Goal: Transaction & Acquisition: Purchase product/service

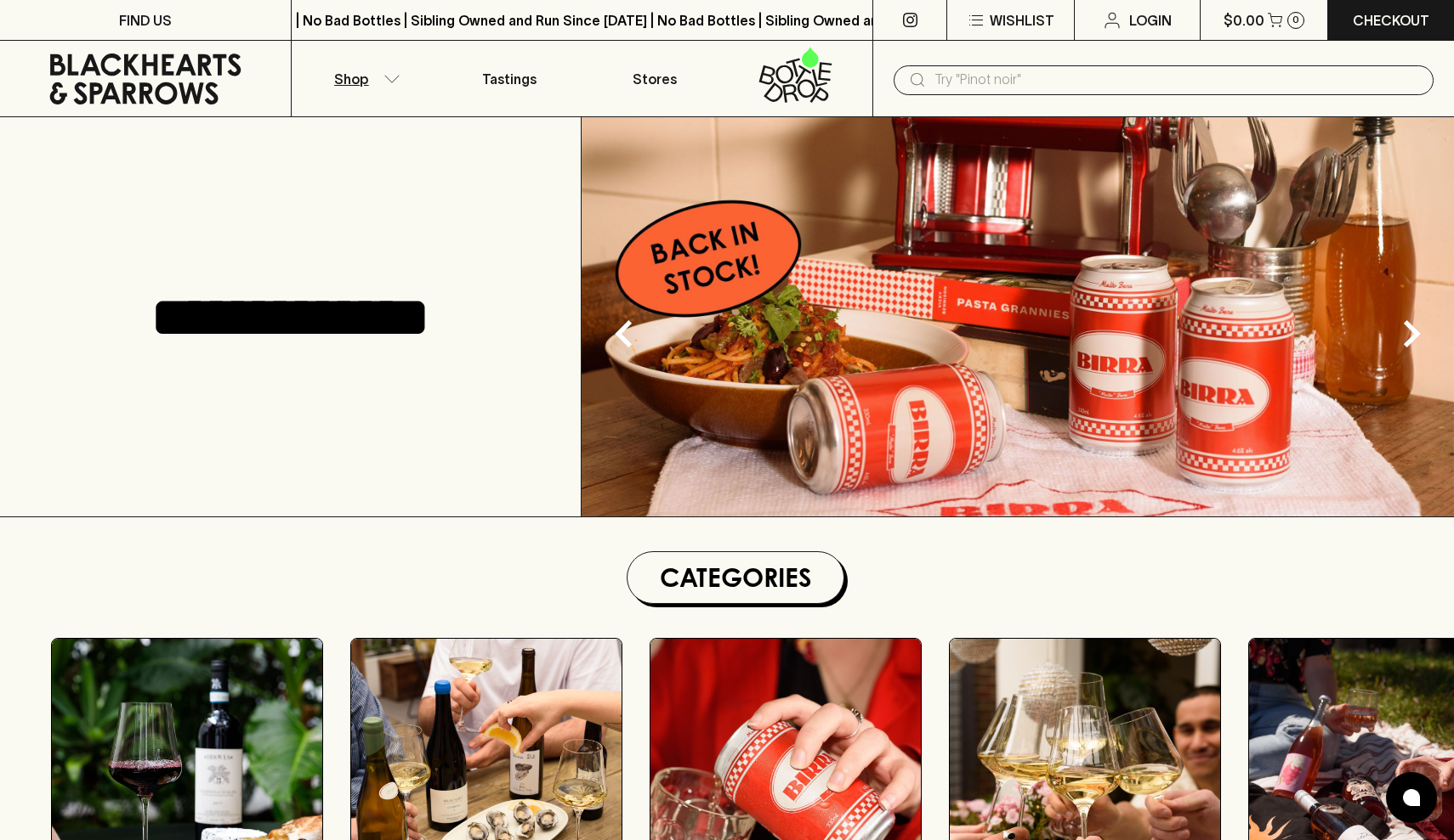
click at [390, 81] on icon "button" at bounding box center [392, 79] width 17 height 9
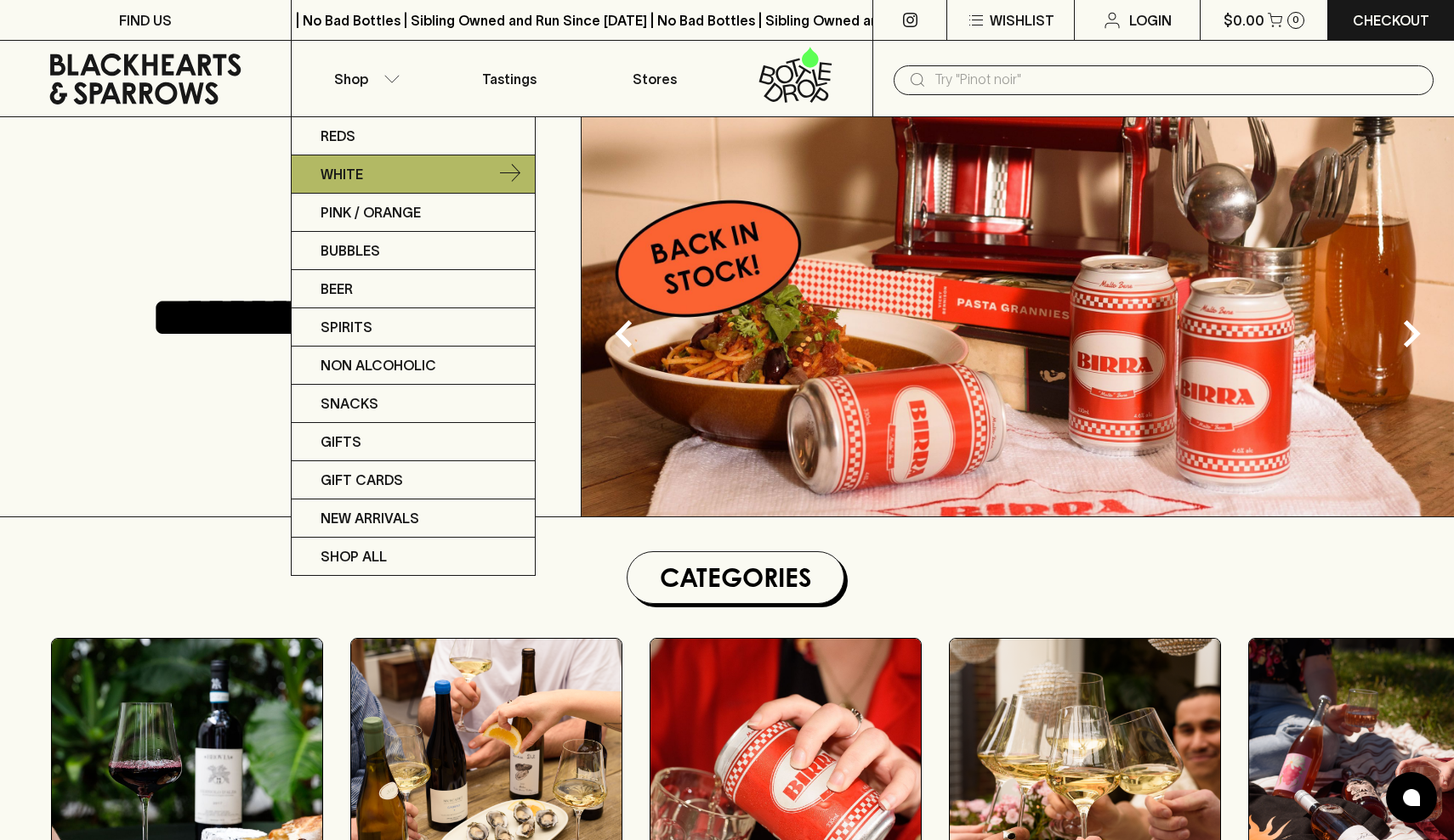
click at [402, 169] on link "White" at bounding box center [413, 175] width 244 height 38
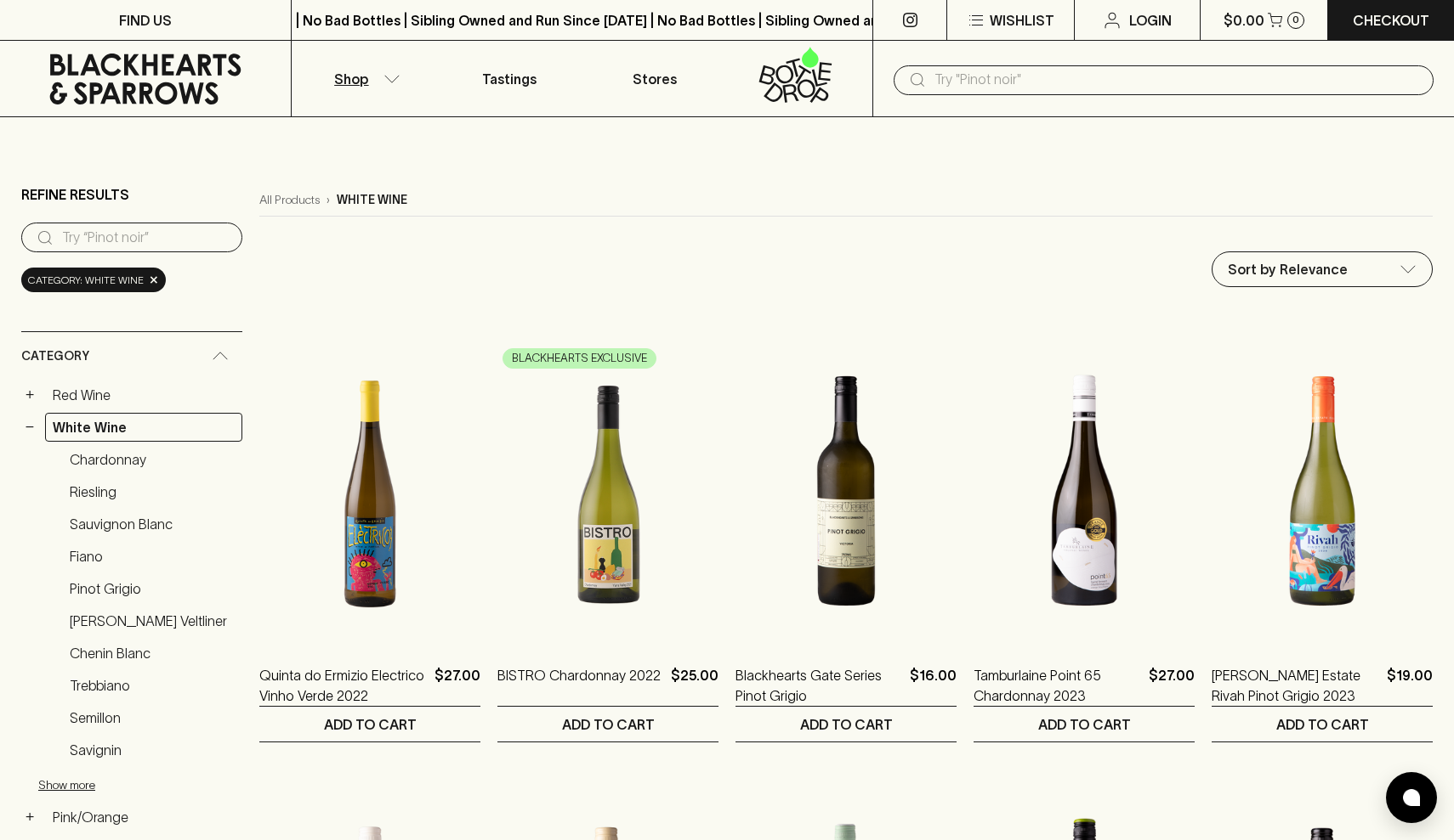
click at [382, 75] on button "Shop" at bounding box center [364, 78] width 145 height 76
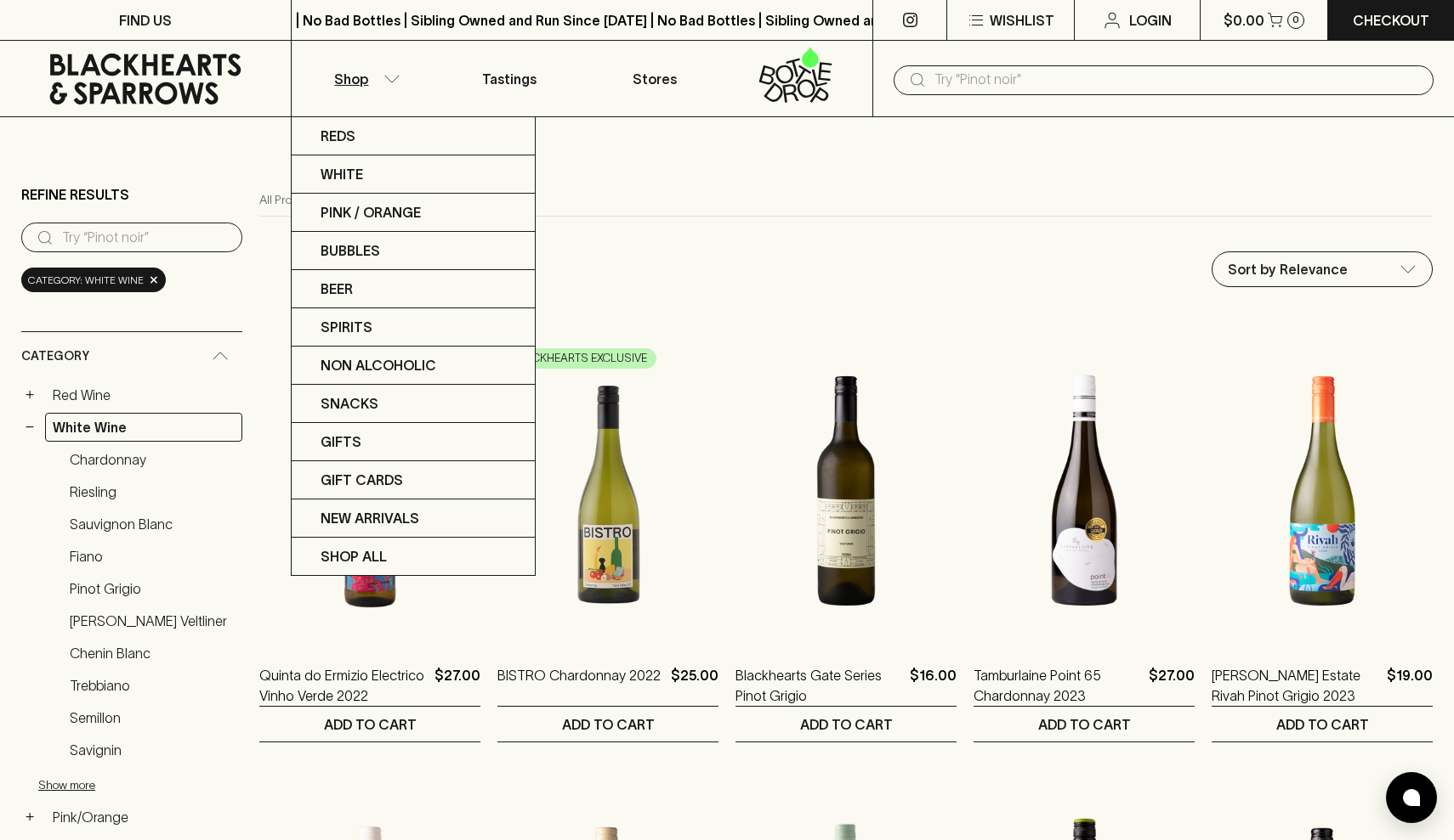
click at [1027, 99] on div at bounding box center [727, 420] width 1454 height 840
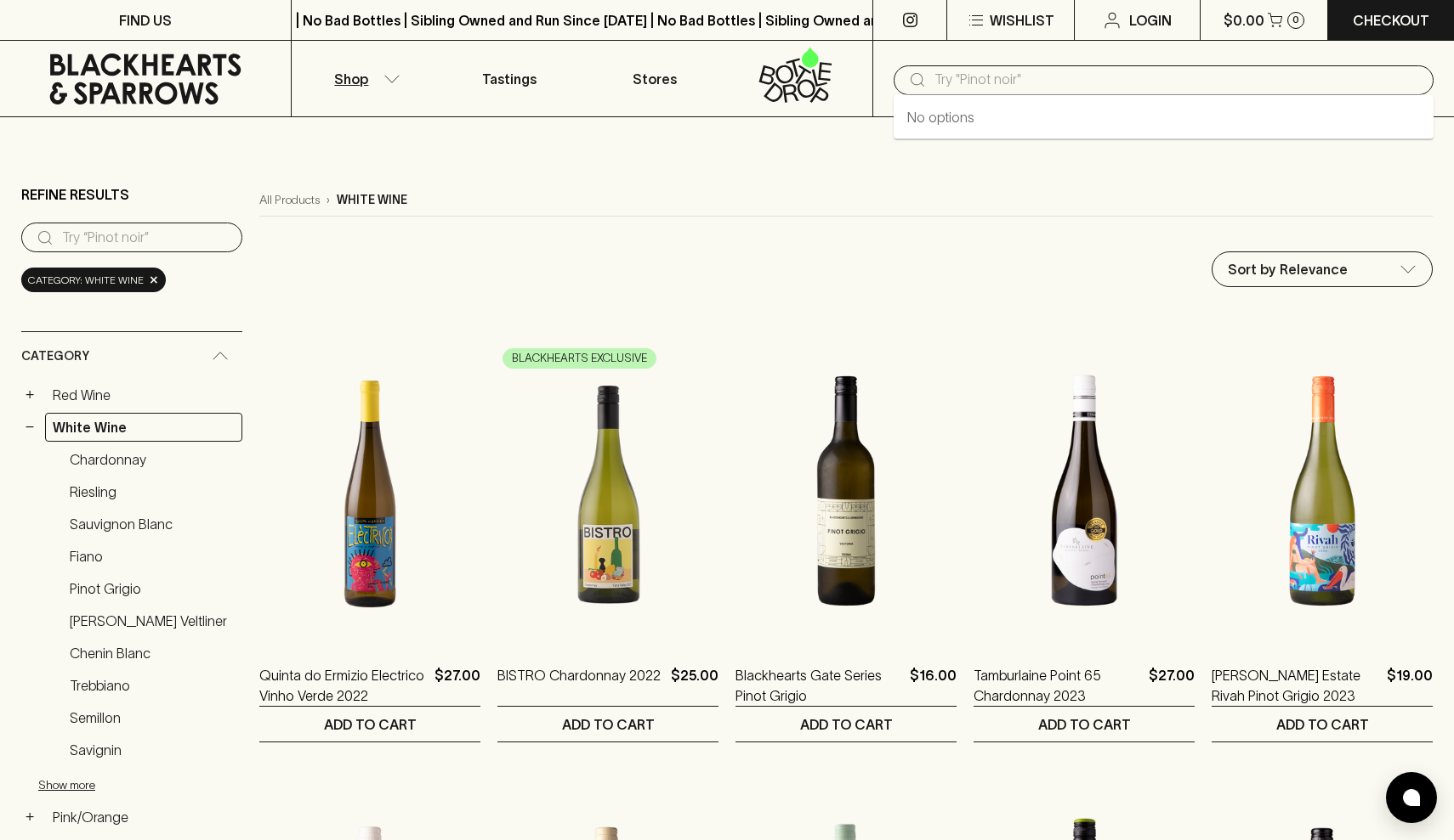
click at [1051, 77] on input "text" at bounding box center [1177, 80] width 485 height 28
click at [969, 65] on div "​ goon" at bounding box center [1163, 80] width 540 height 30
click at [957, 73] on input "goon" at bounding box center [1177, 80] width 485 height 28
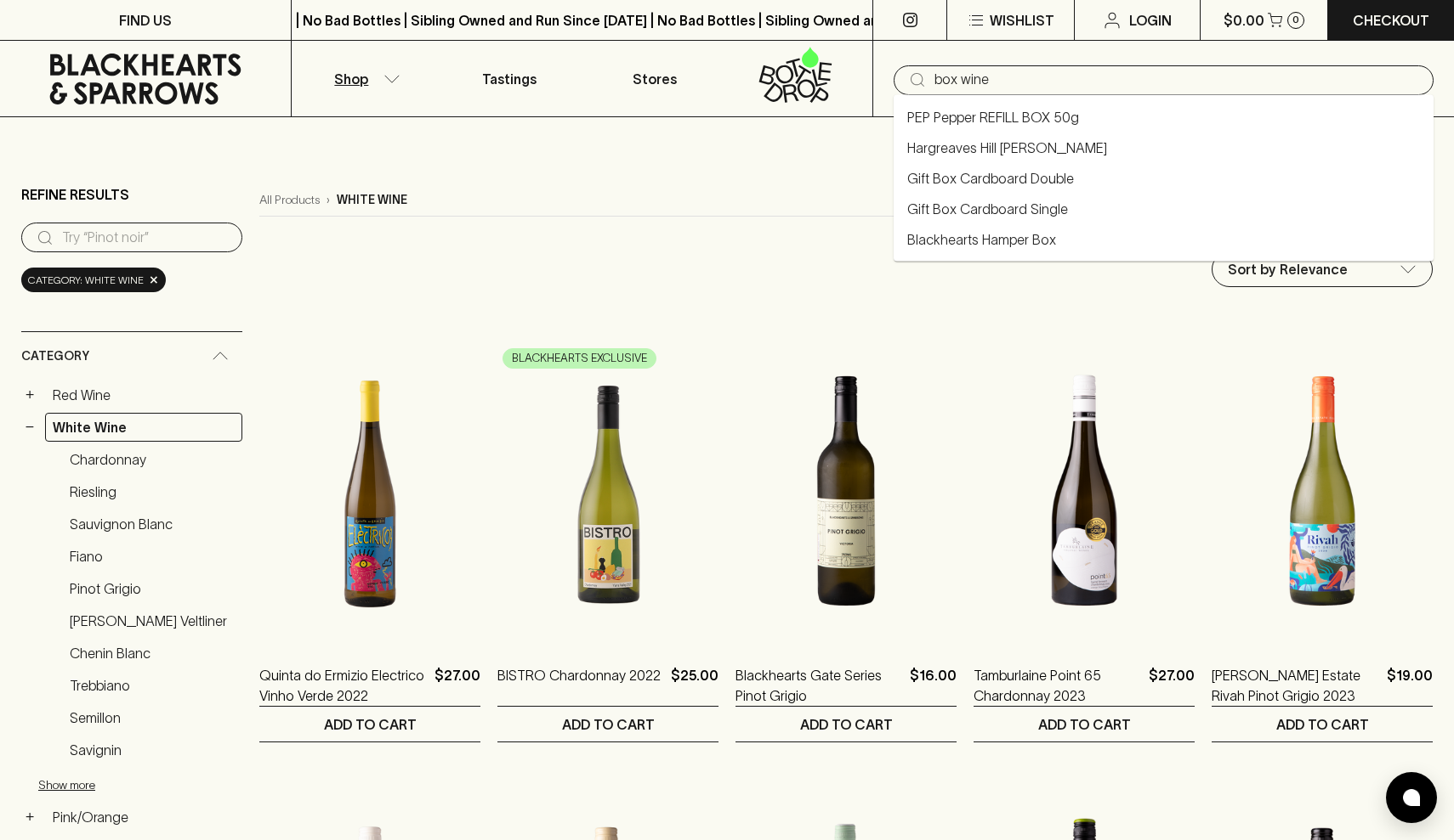
type input "box wine"
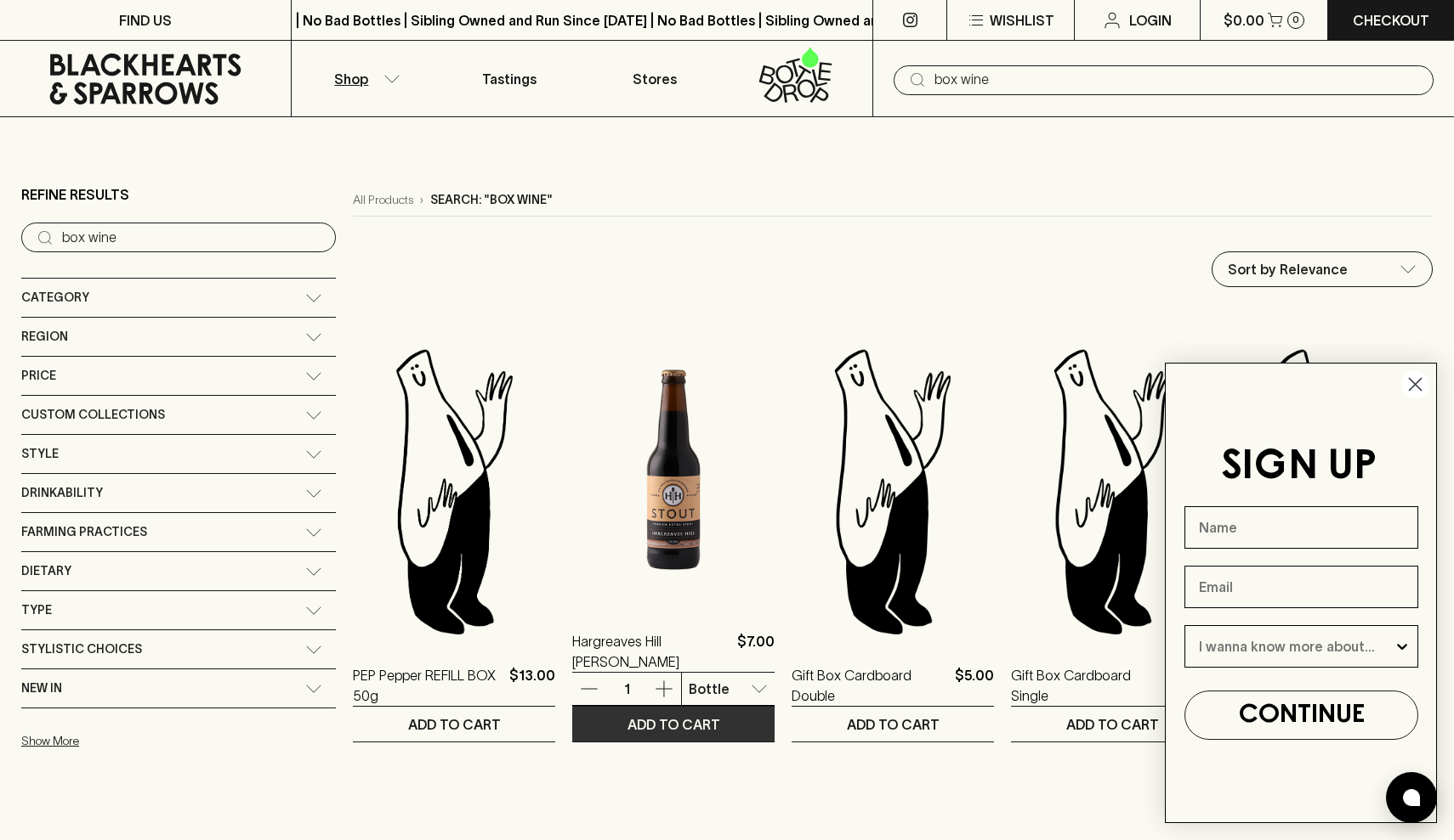
scroll to position [362, 0]
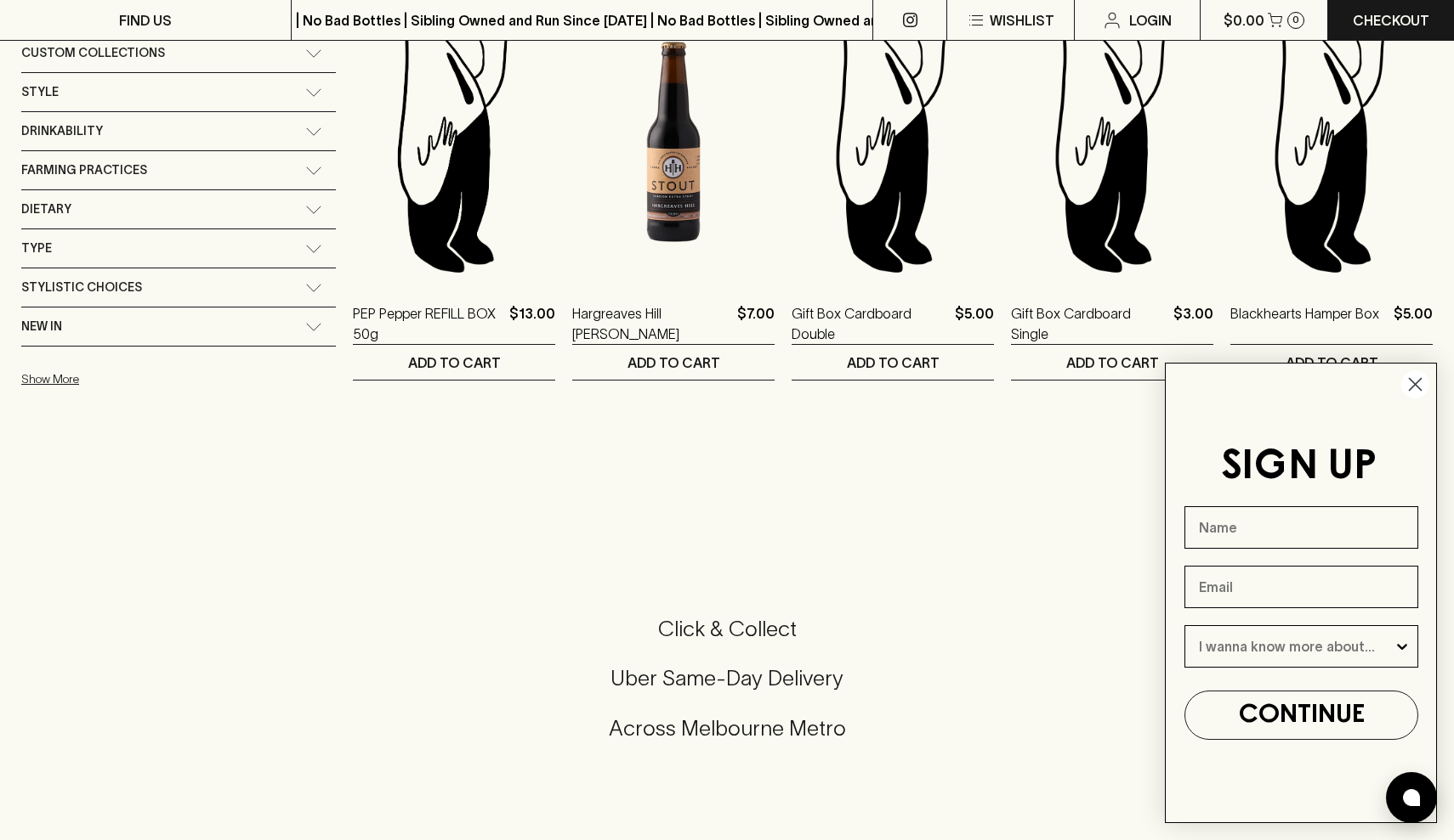
click at [1415, 385] on icon "Close dialog" at bounding box center [1416, 385] width 12 height 12
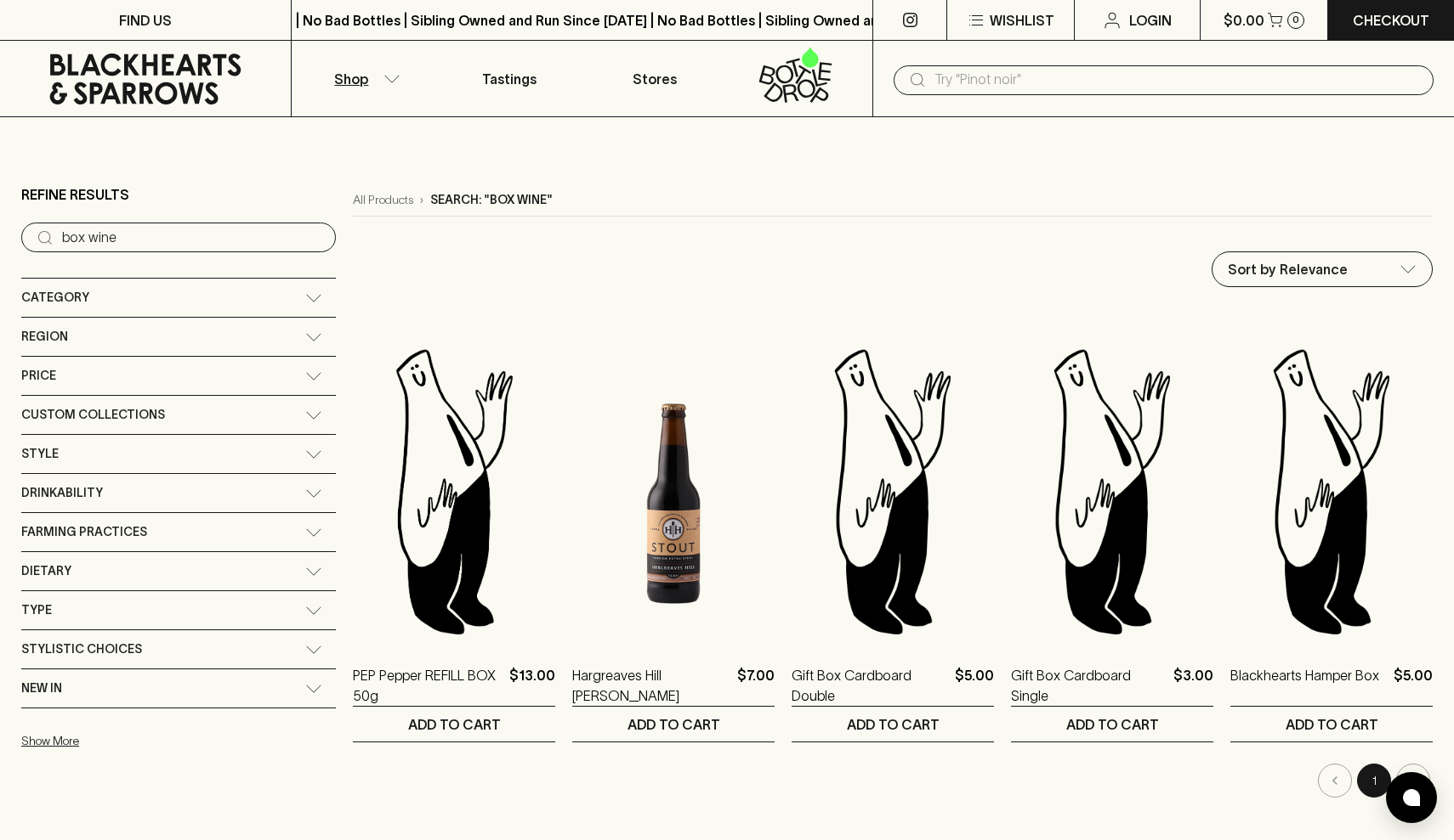
scroll to position [0, 0]
click at [108, 653] on span "Stylistic Choices" at bounding box center [82, 650] width 120 height 22
click at [134, 609] on div "Type" at bounding box center [164, 611] width 284 height 22
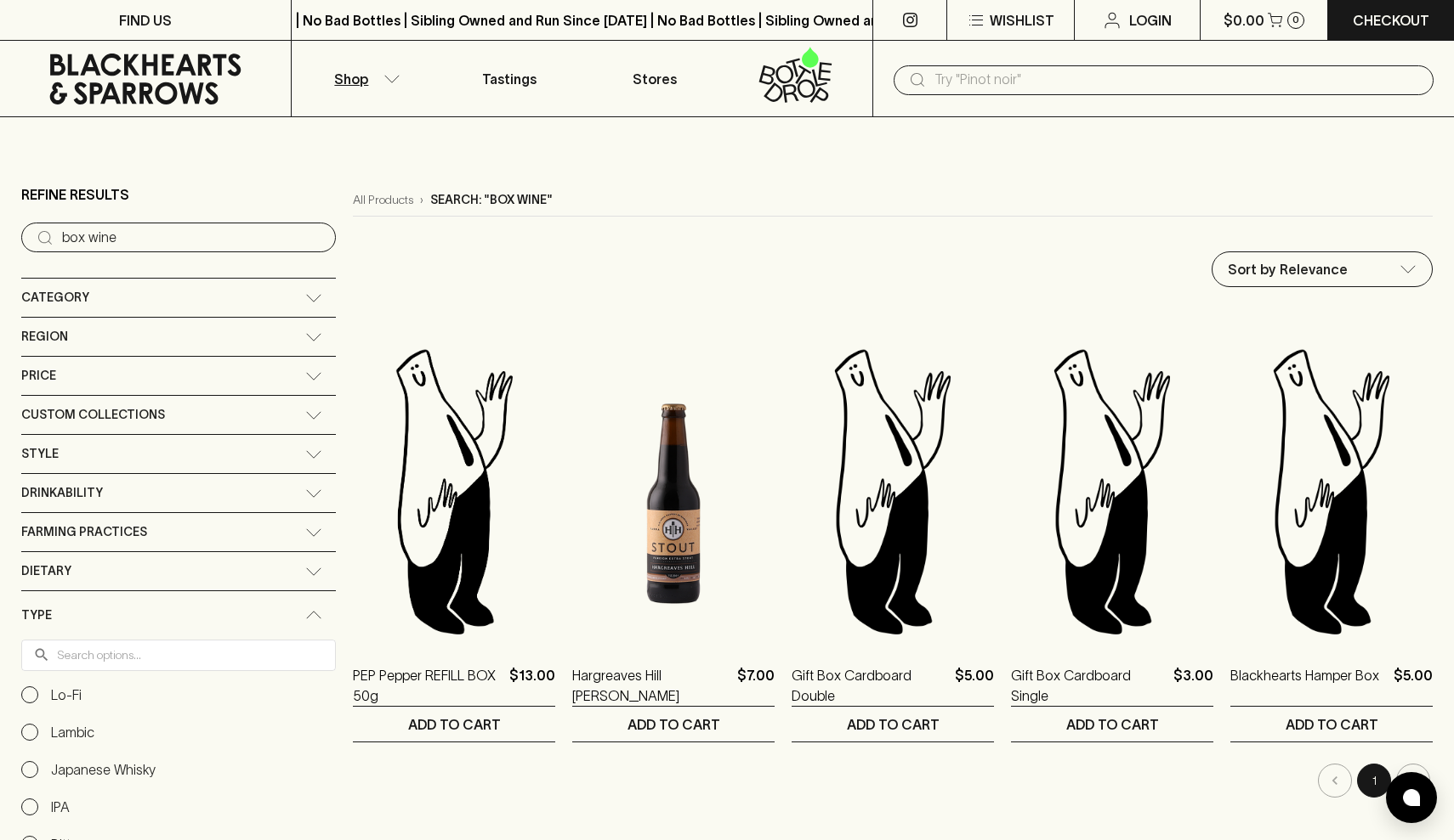
click at [136, 570] on div "Dietary" at bounding box center [164, 572] width 284 height 22
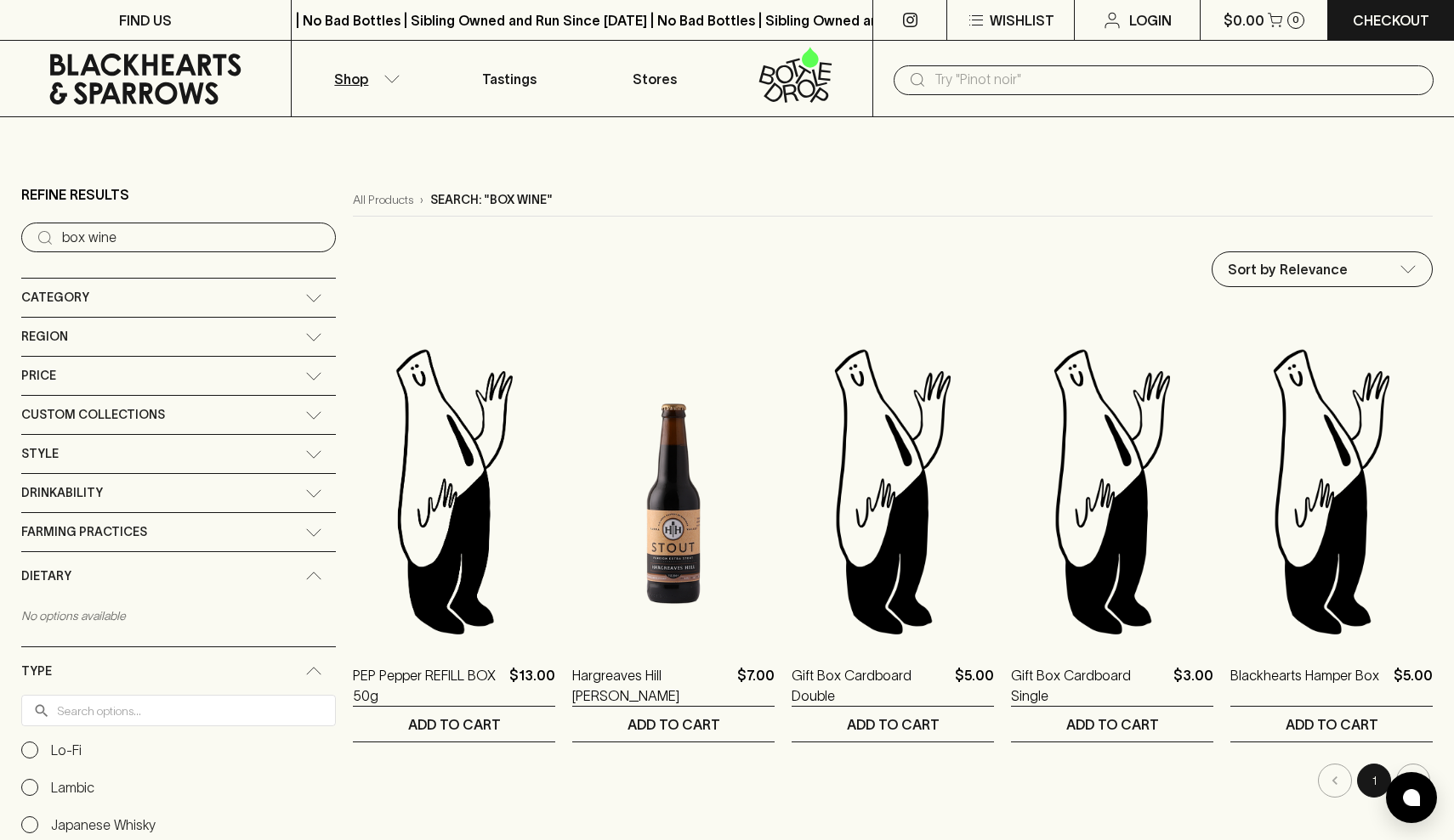
click at [170, 417] on div "Custom Collections" at bounding box center [164, 415] width 284 height 22
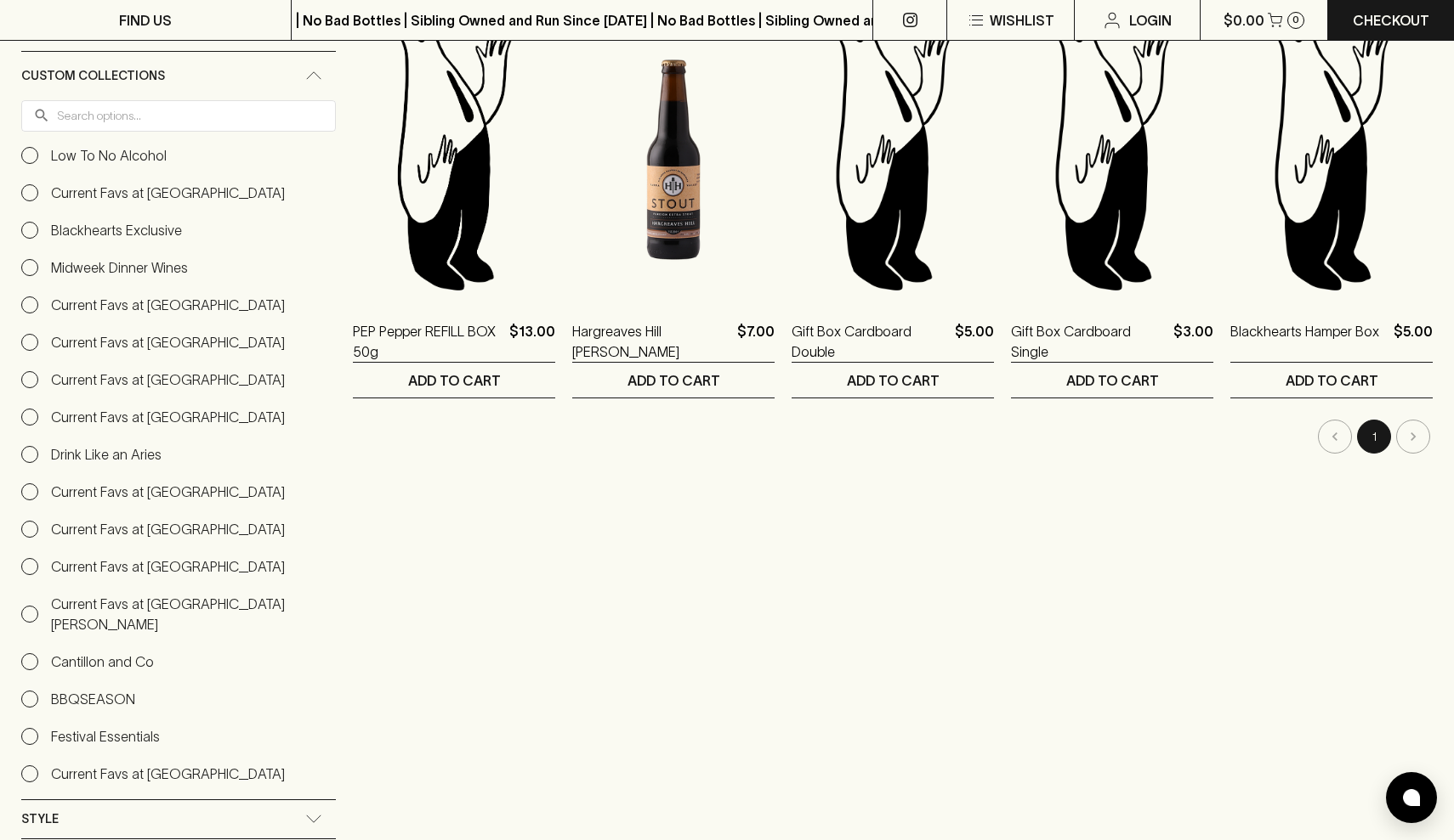
scroll to position [352, 0]
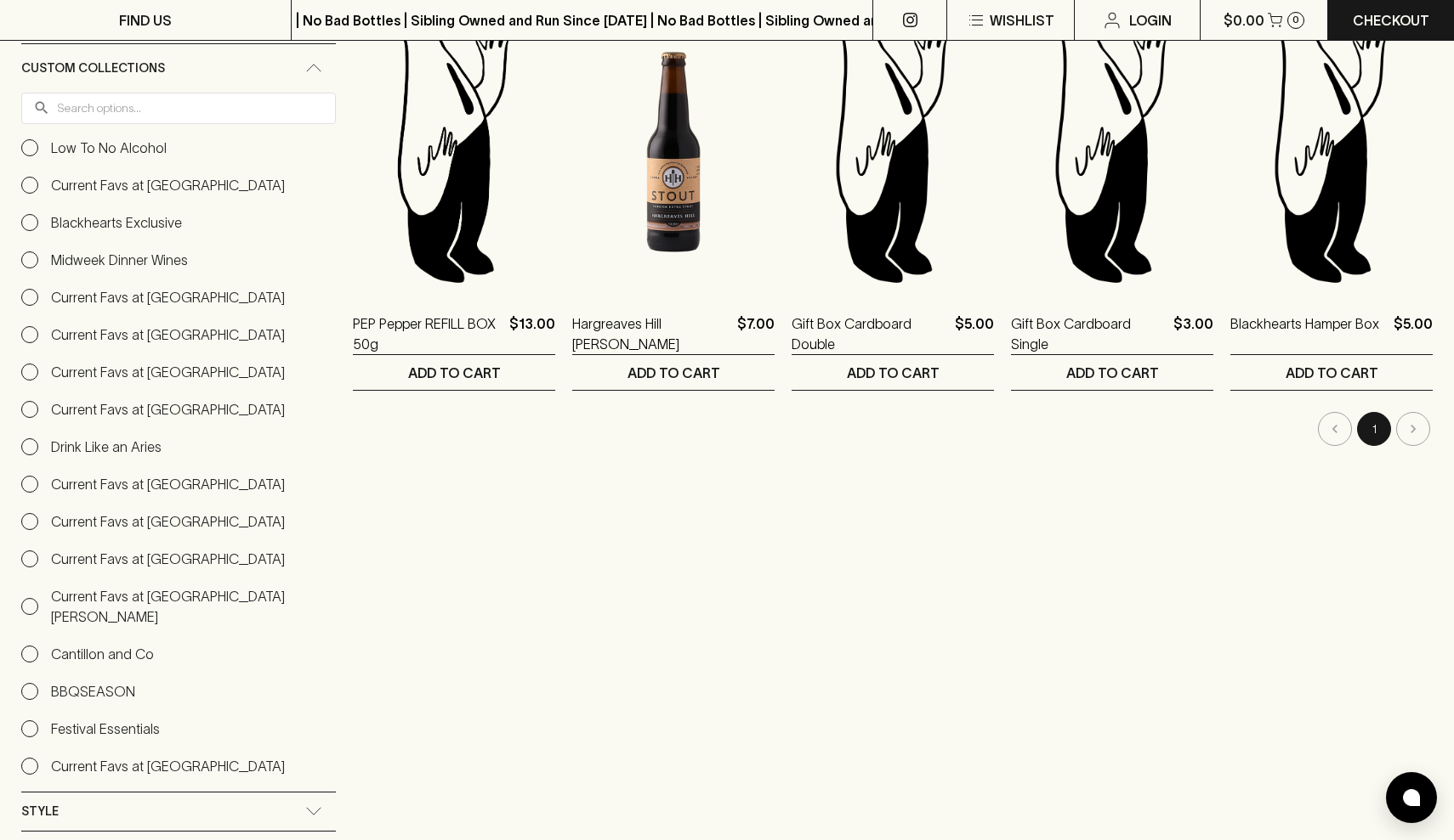
click at [149, 602] on div "Low To No Alcohol Current Favs at [GEOGRAPHIC_DATA] Blackhearts Exclusive Midwe…" at bounding box center [179, 457] width 315 height 639
click at [144, 629] on div "Low To No Alcohol Current Favs at [GEOGRAPHIC_DATA] Blackhearts Exclusive Midwe…" at bounding box center [179, 457] width 315 height 639
click at [154, 611] on p "Current Favs at [GEOGRAPHIC_DATA][PERSON_NAME]" at bounding box center [193, 606] width 285 height 40
click at [38, 611] on input "Current Favs at [GEOGRAPHIC_DATA][PERSON_NAME]" at bounding box center [30, 606] width 17 height 17
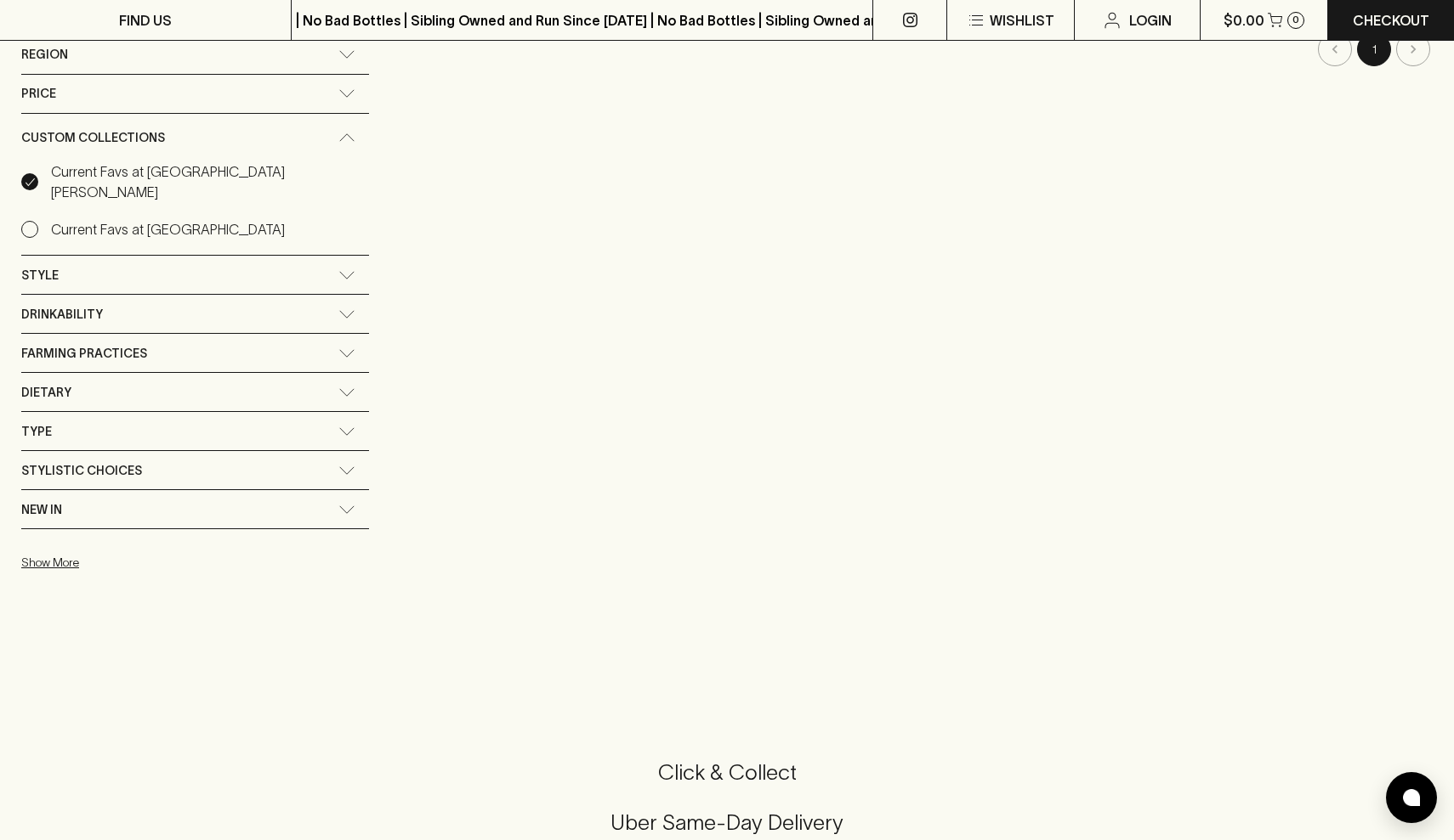
click at [147, 500] on div "New In" at bounding box center [181, 511] width 318 height 22
click at [179, 452] on div "Stylistic Choices" at bounding box center [195, 470] width 348 height 38
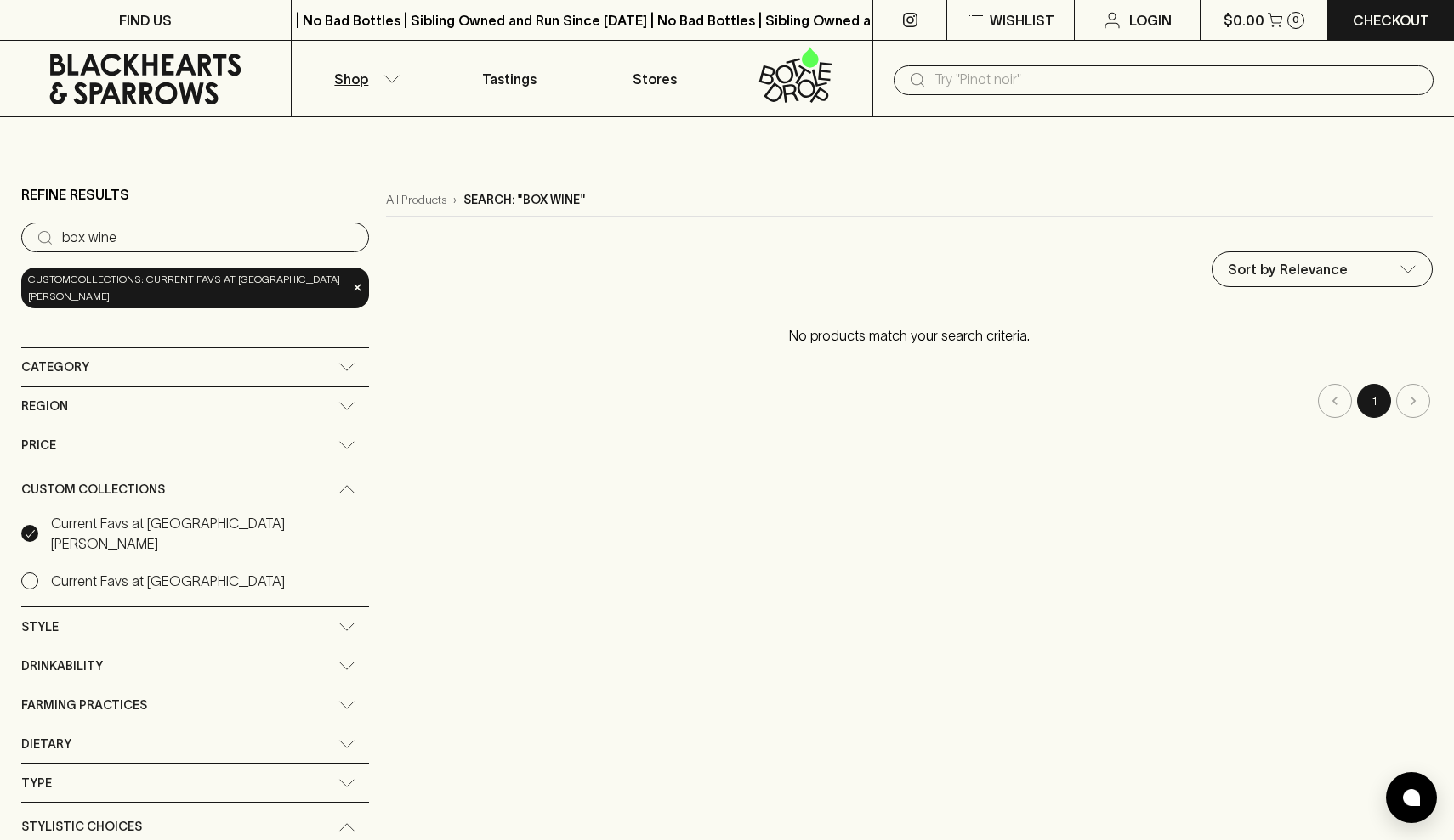
click at [268, 231] on input "box wine" at bounding box center [208, 239] width 293 height 28
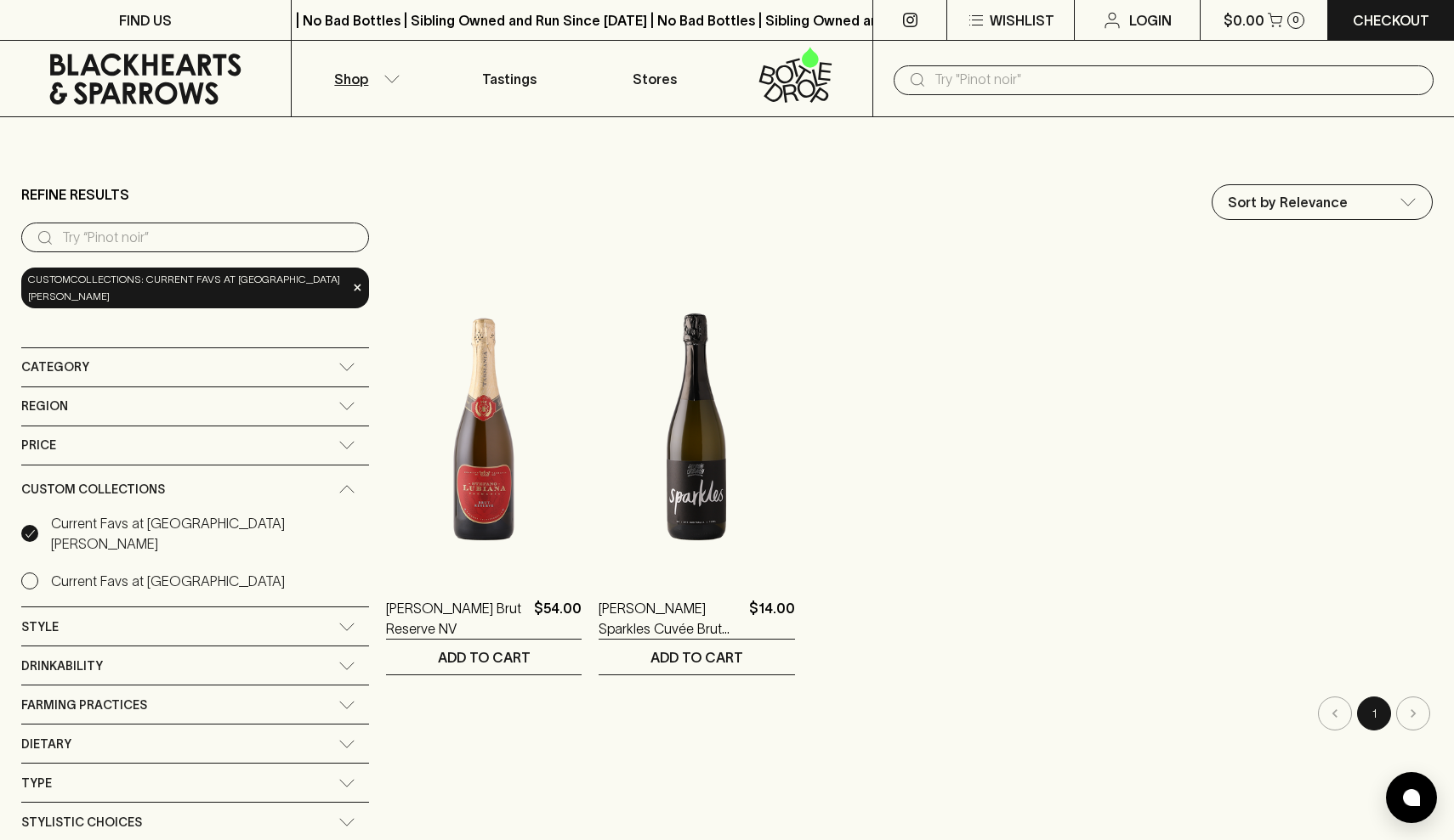
click at [197, 71] on icon at bounding box center [145, 79] width 265 height 51
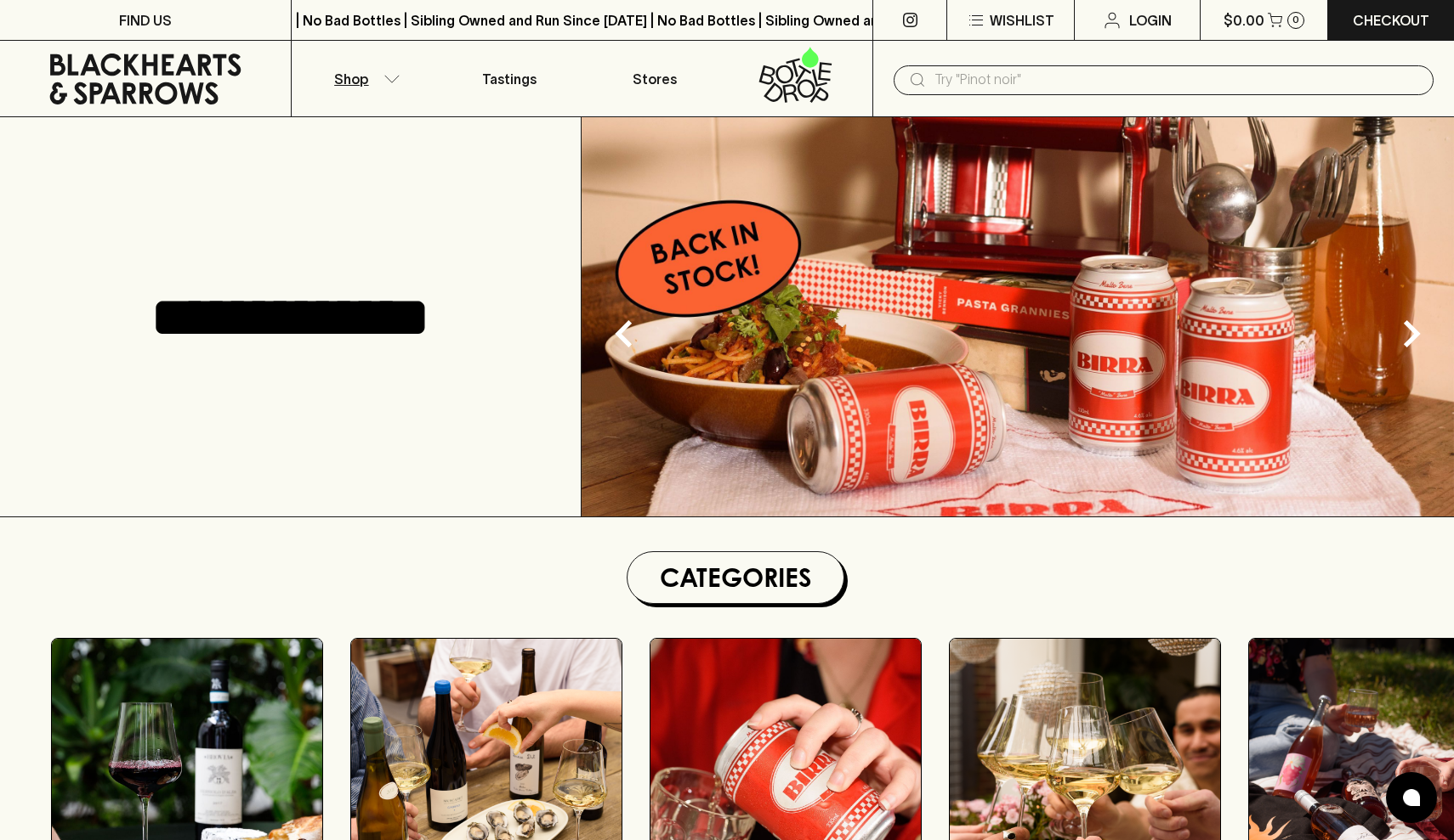
click at [391, 83] on icon "button" at bounding box center [392, 79] width 17 height 9
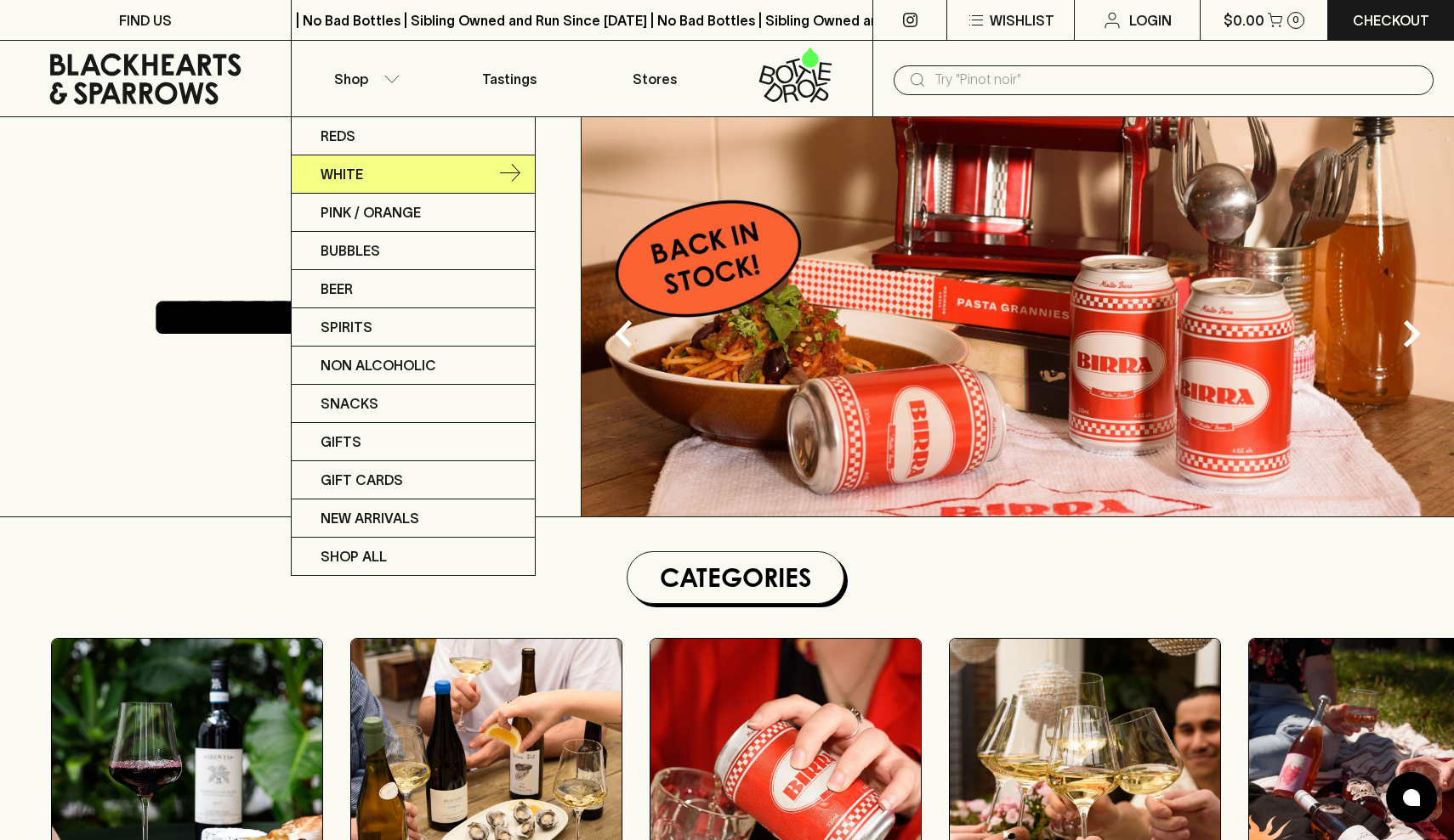
click at [367, 179] on link "White" at bounding box center [413, 175] width 244 height 38
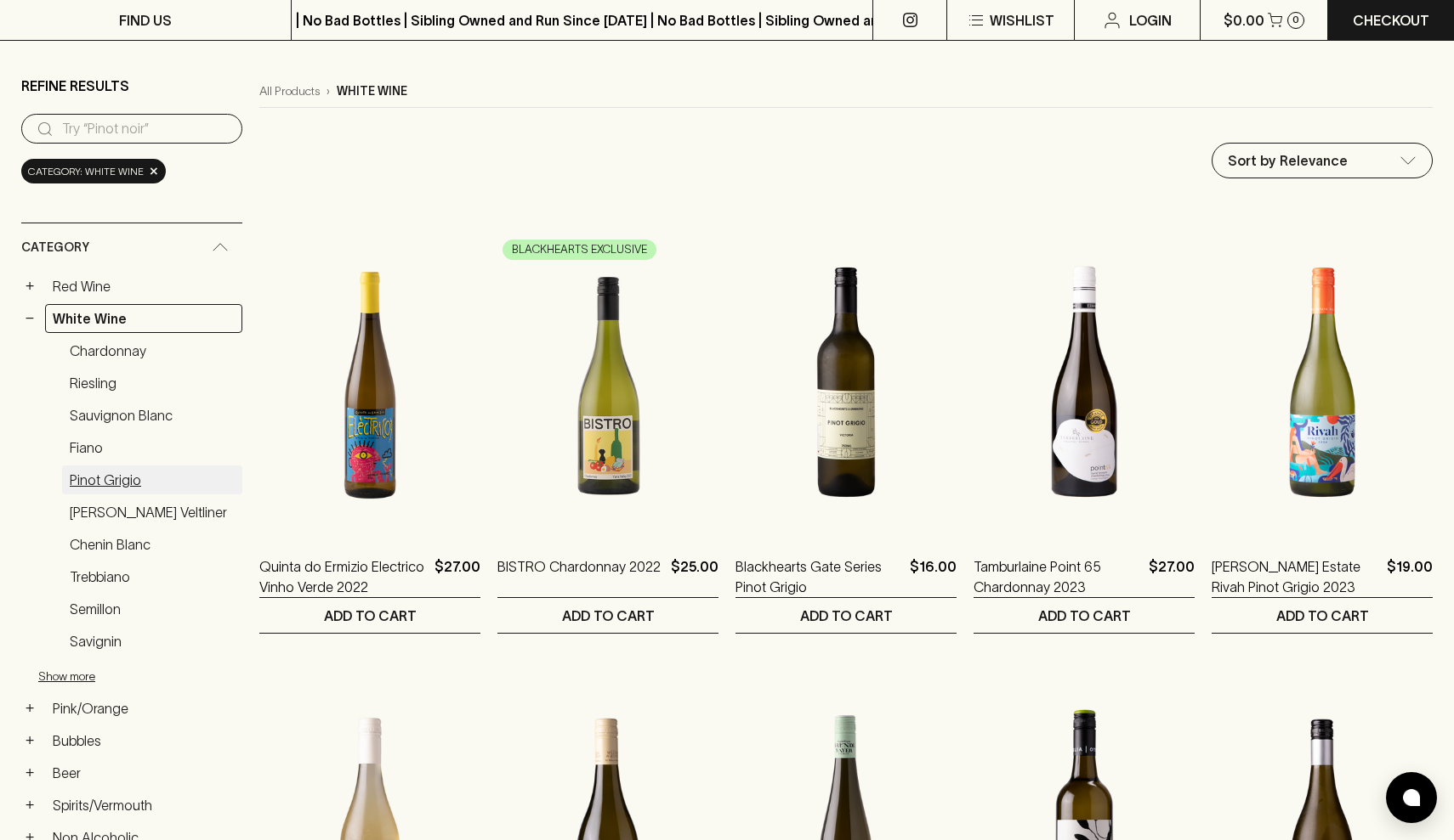
scroll to position [202, 0]
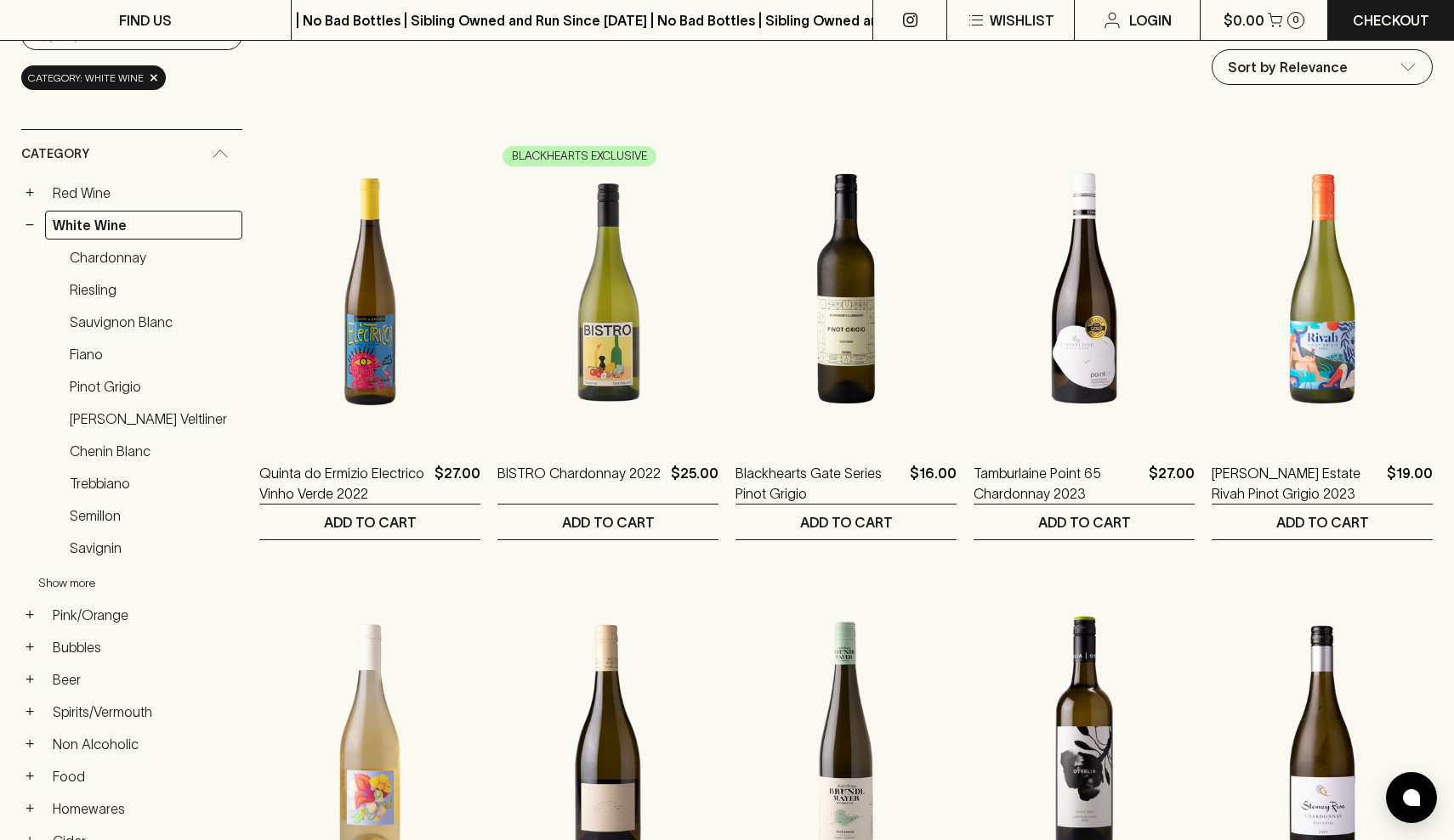
click at [86, 580] on button "Show more" at bounding box center [150, 583] width 223 height 35
click at [79, 354] on link "Fiano" at bounding box center [152, 354] width 181 height 29
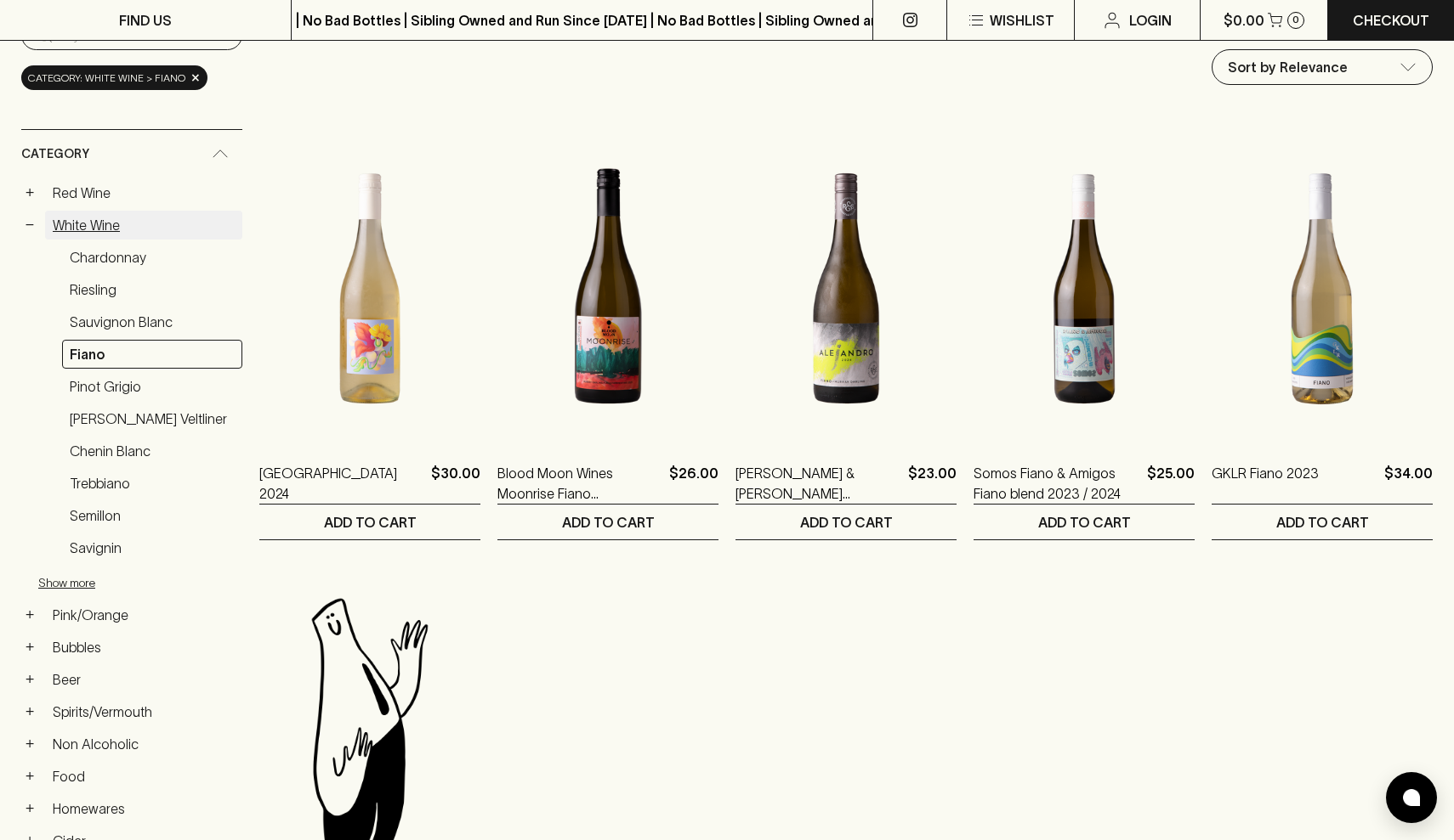
click at [103, 231] on link "White Wine" at bounding box center [144, 225] width 197 height 29
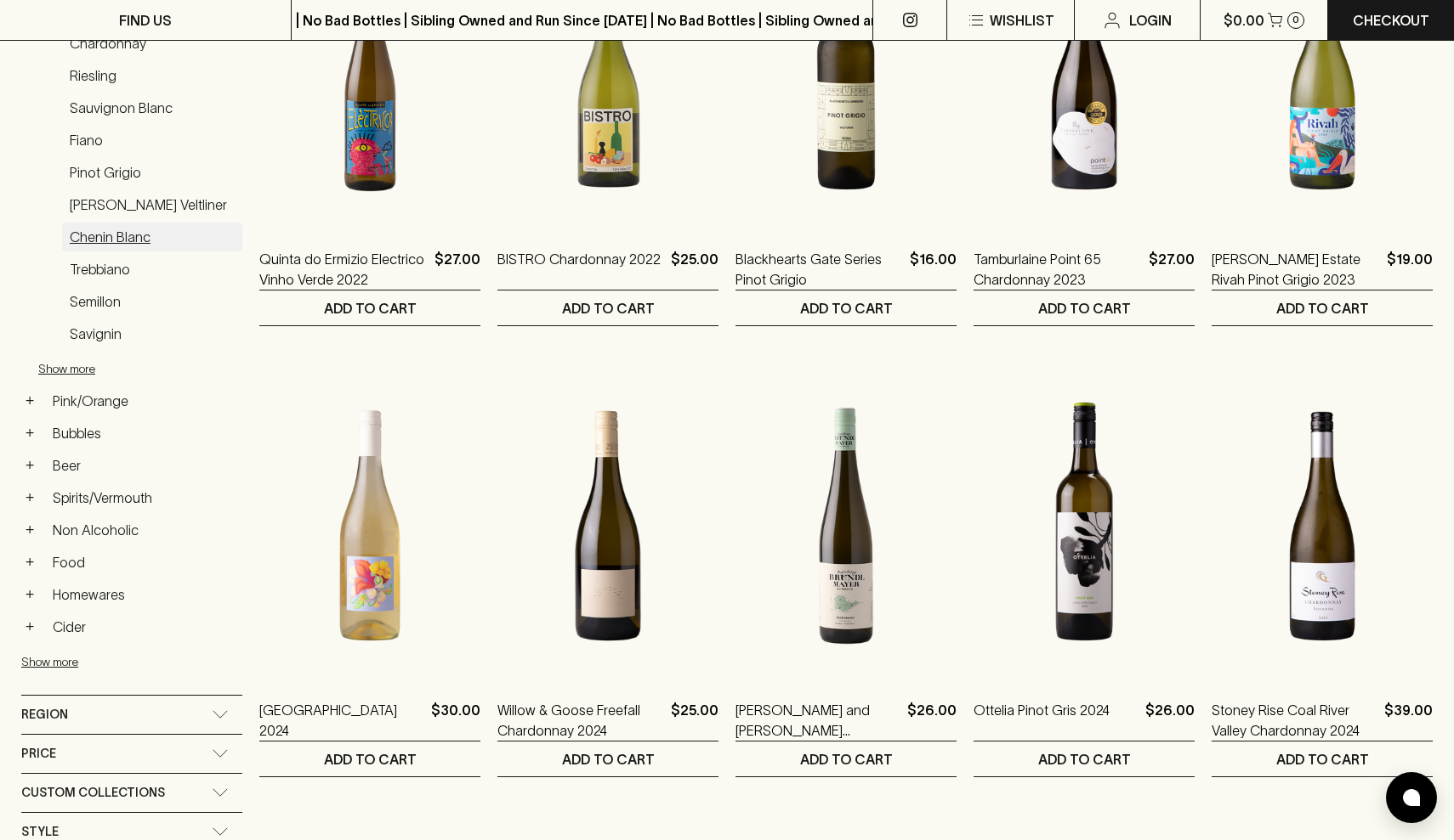
scroll to position [610, 0]
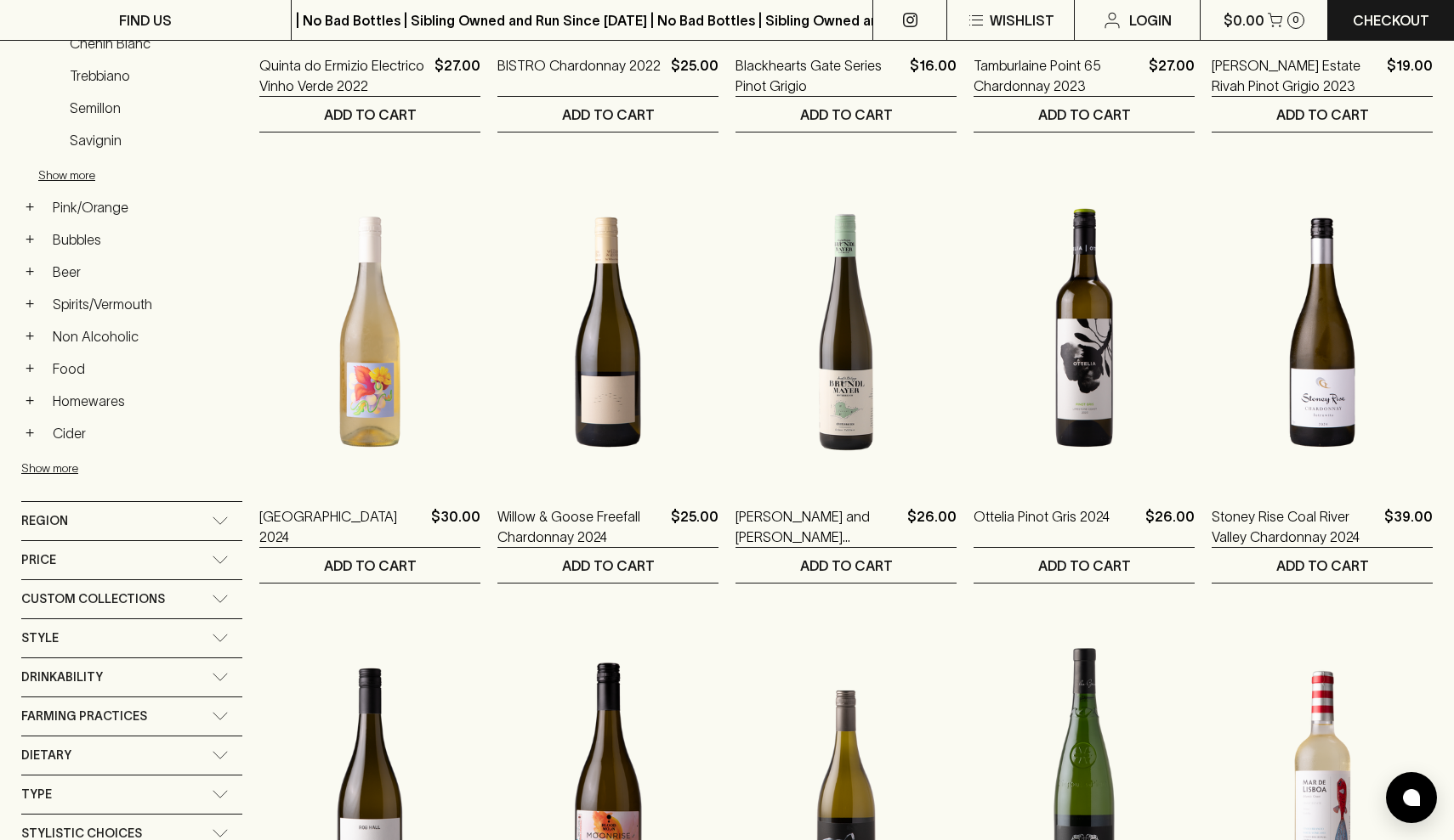
click at [109, 556] on div "Price" at bounding box center [116, 561] width 190 height 22
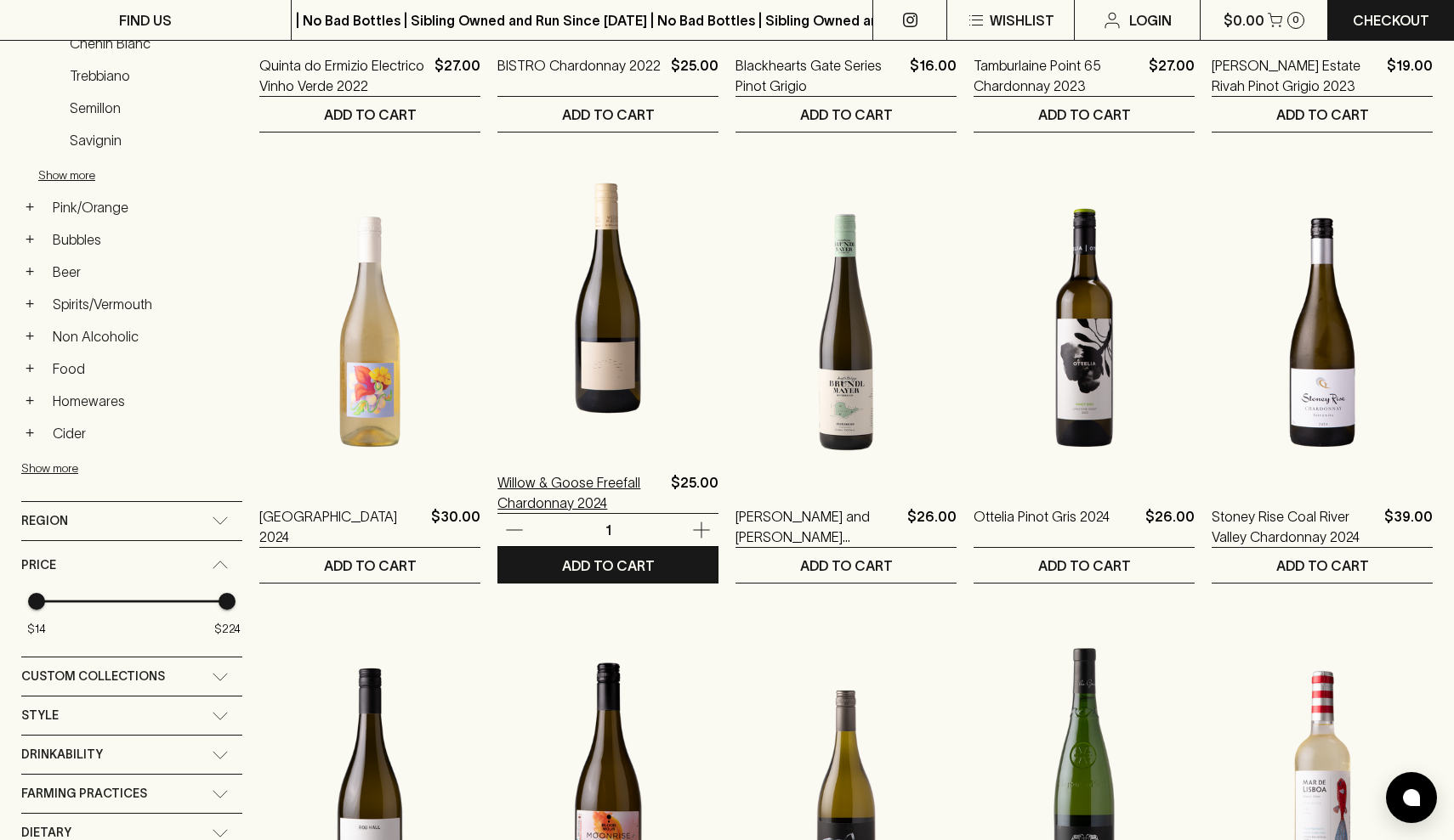
scroll to position [1679, 0]
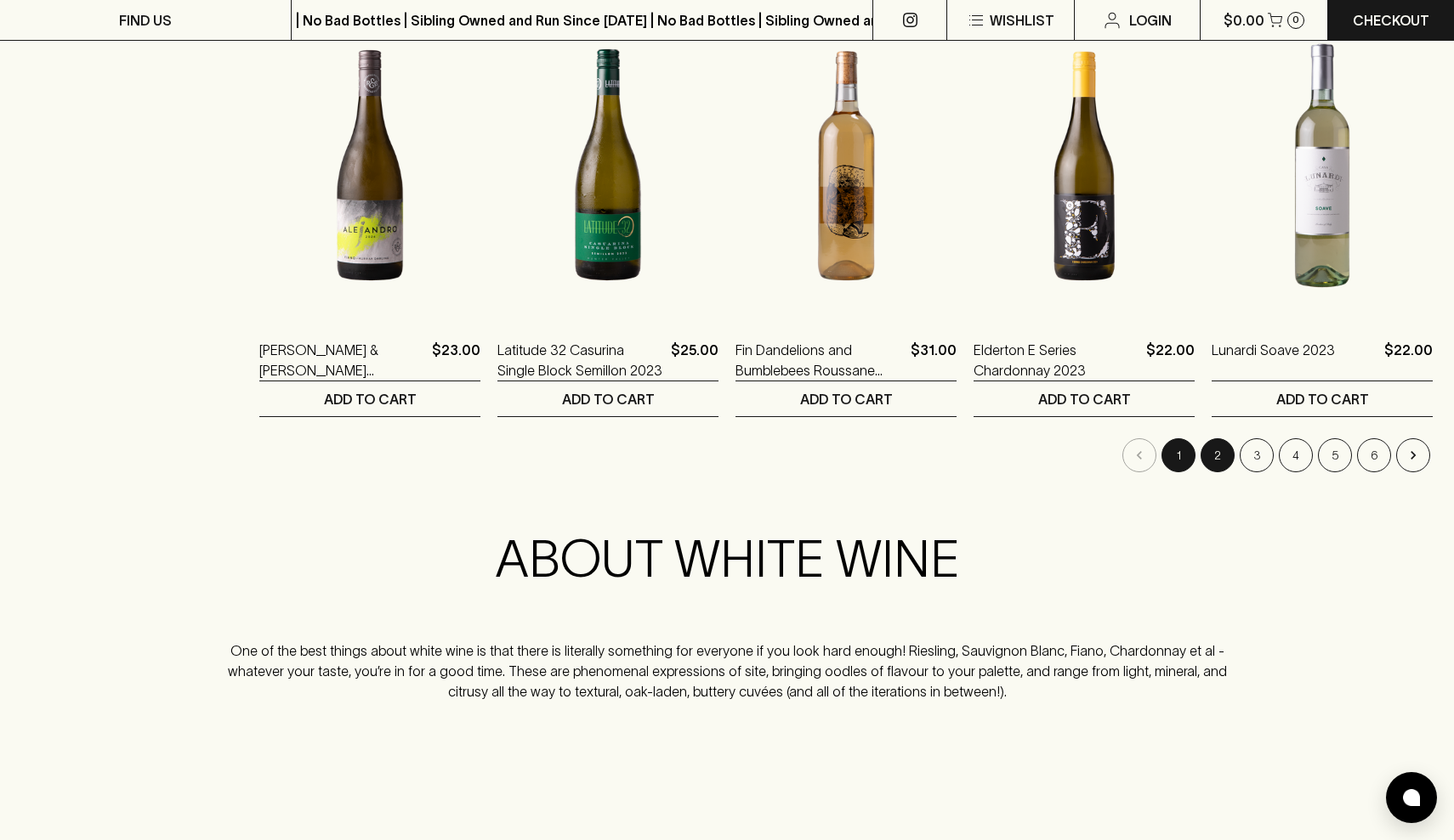
click at [1223, 459] on button "2" at bounding box center [1217, 455] width 34 height 34
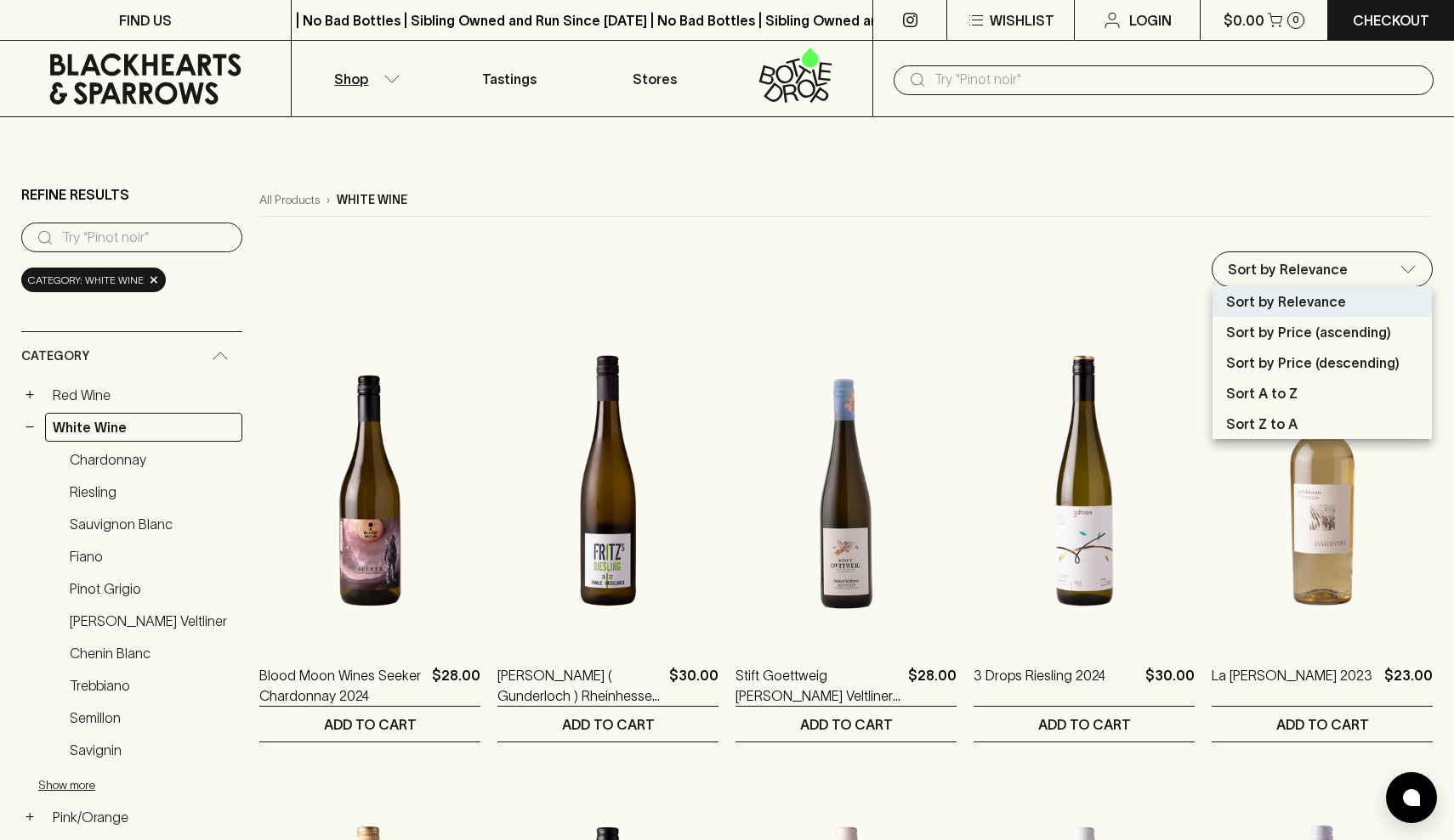
click at [1296, 334] on p "Sort by Price (ascending)" at bounding box center [1308, 332] width 165 height 21
type input "price:asc"
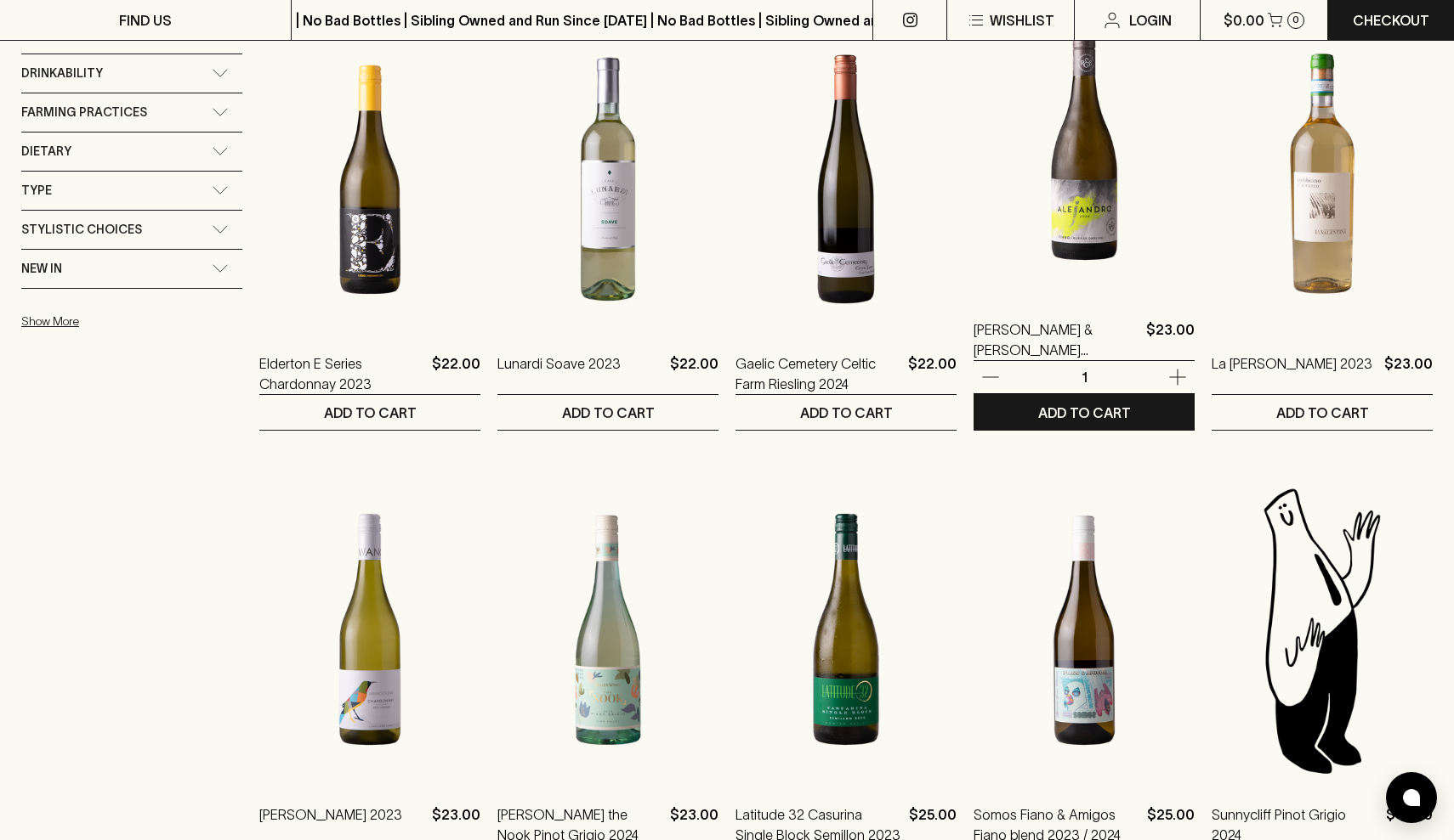
scroll to position [1561, 0]
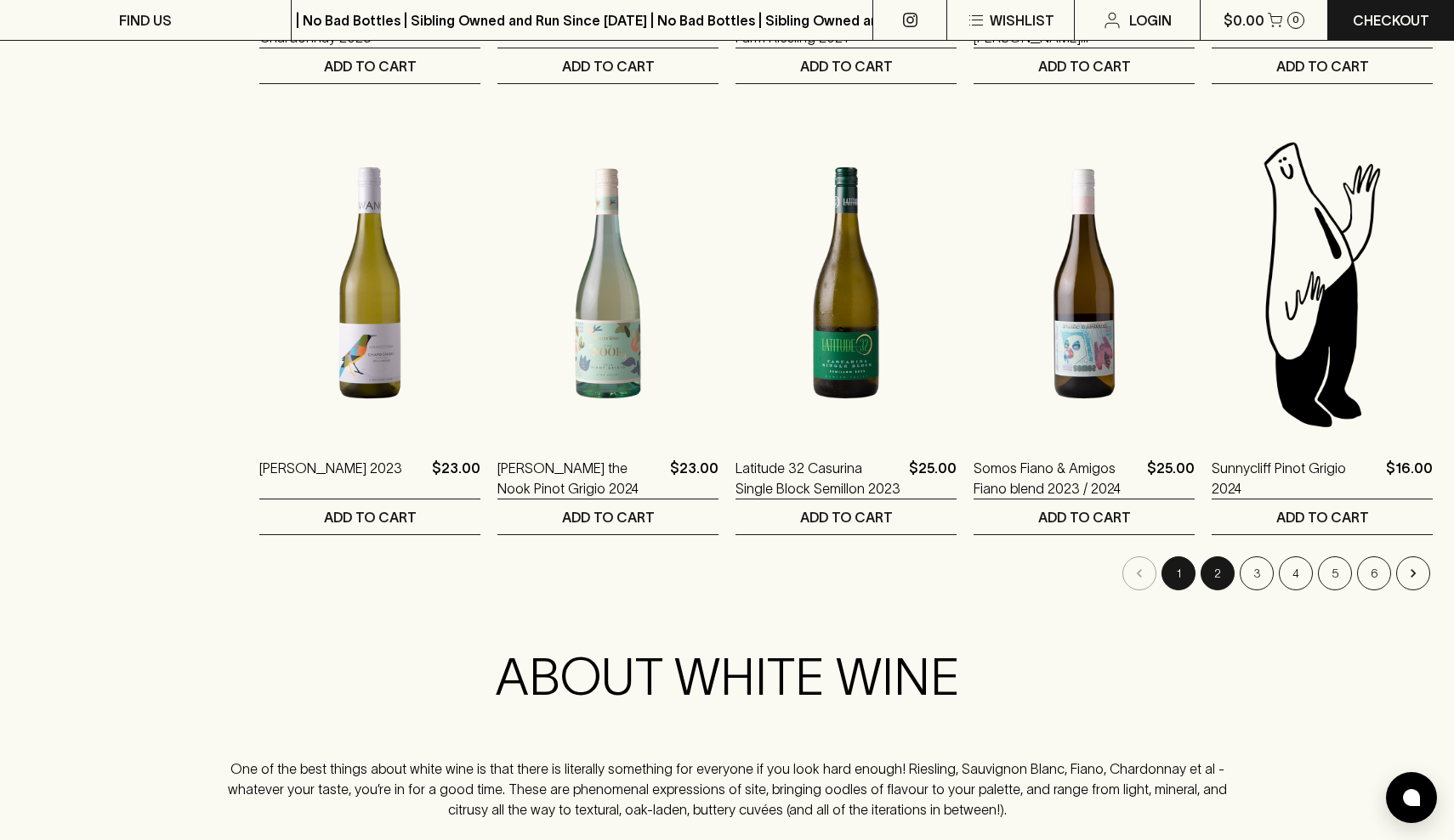
click at [1223, 577] on button "2" at bounding box center [1217, 574] width 34 height 34
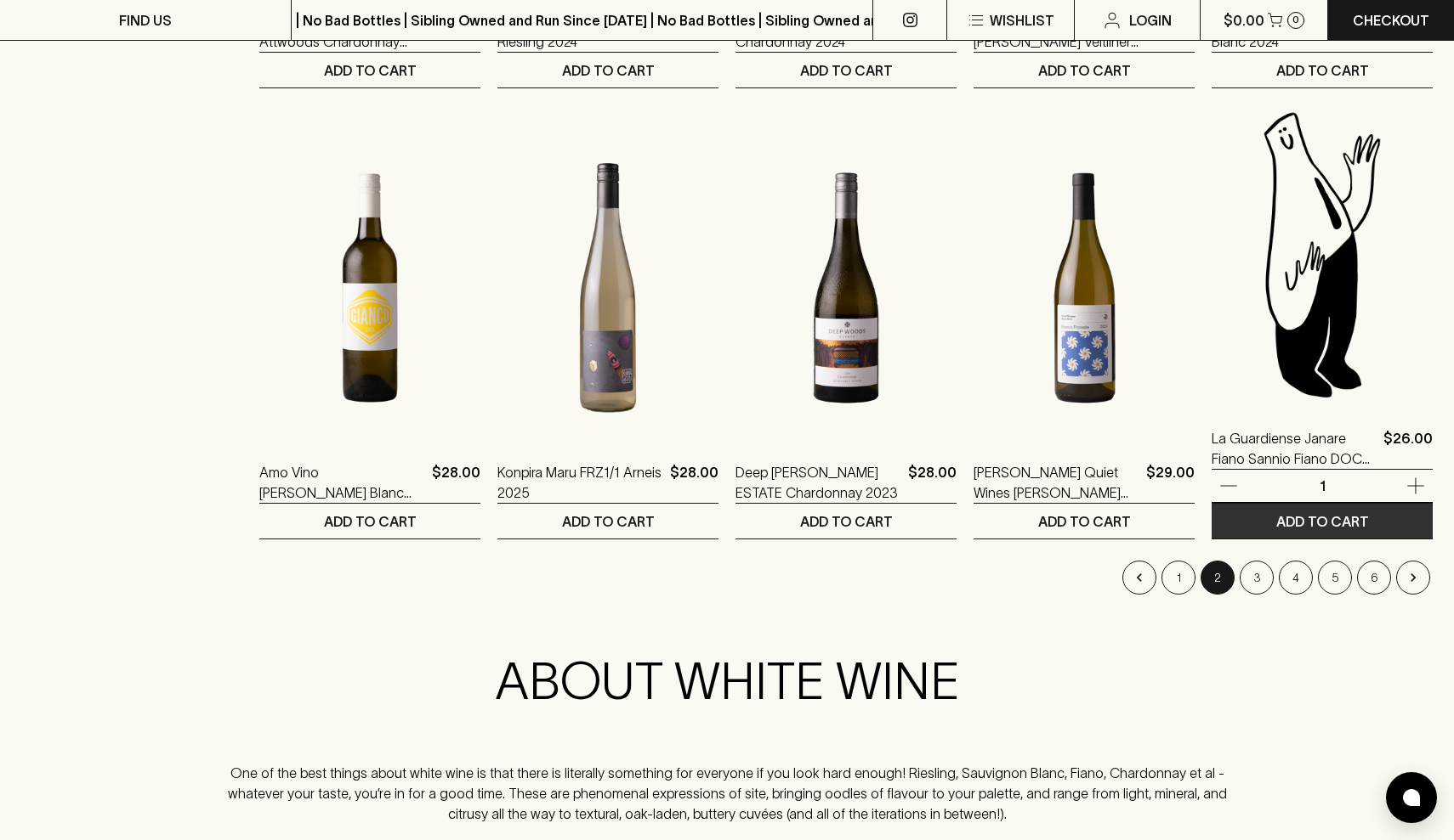
scroll to position [1564, 0]
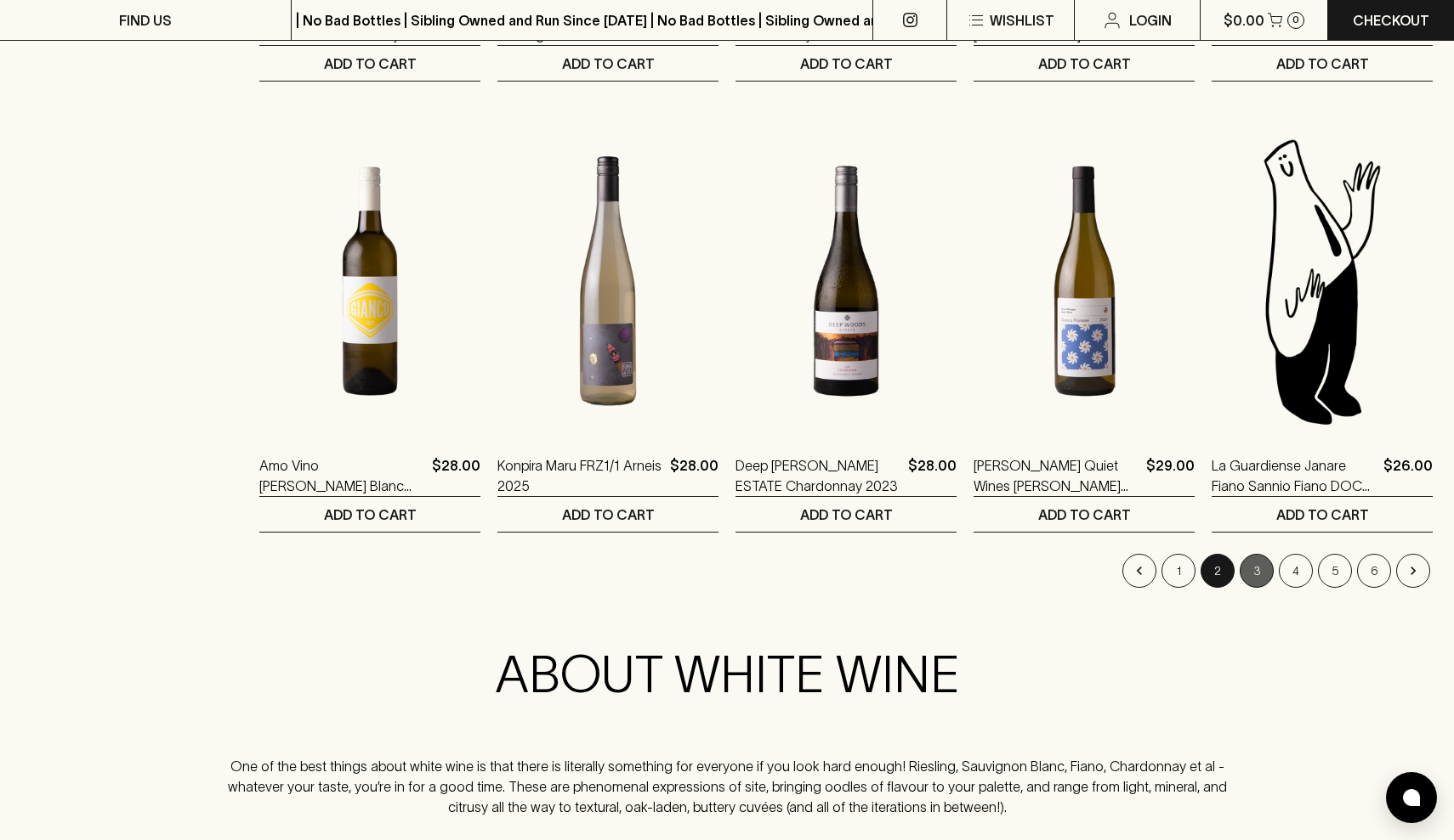
click at [1261, 571] on button "3" at bounding box center [1257, 571] width 34 height 34
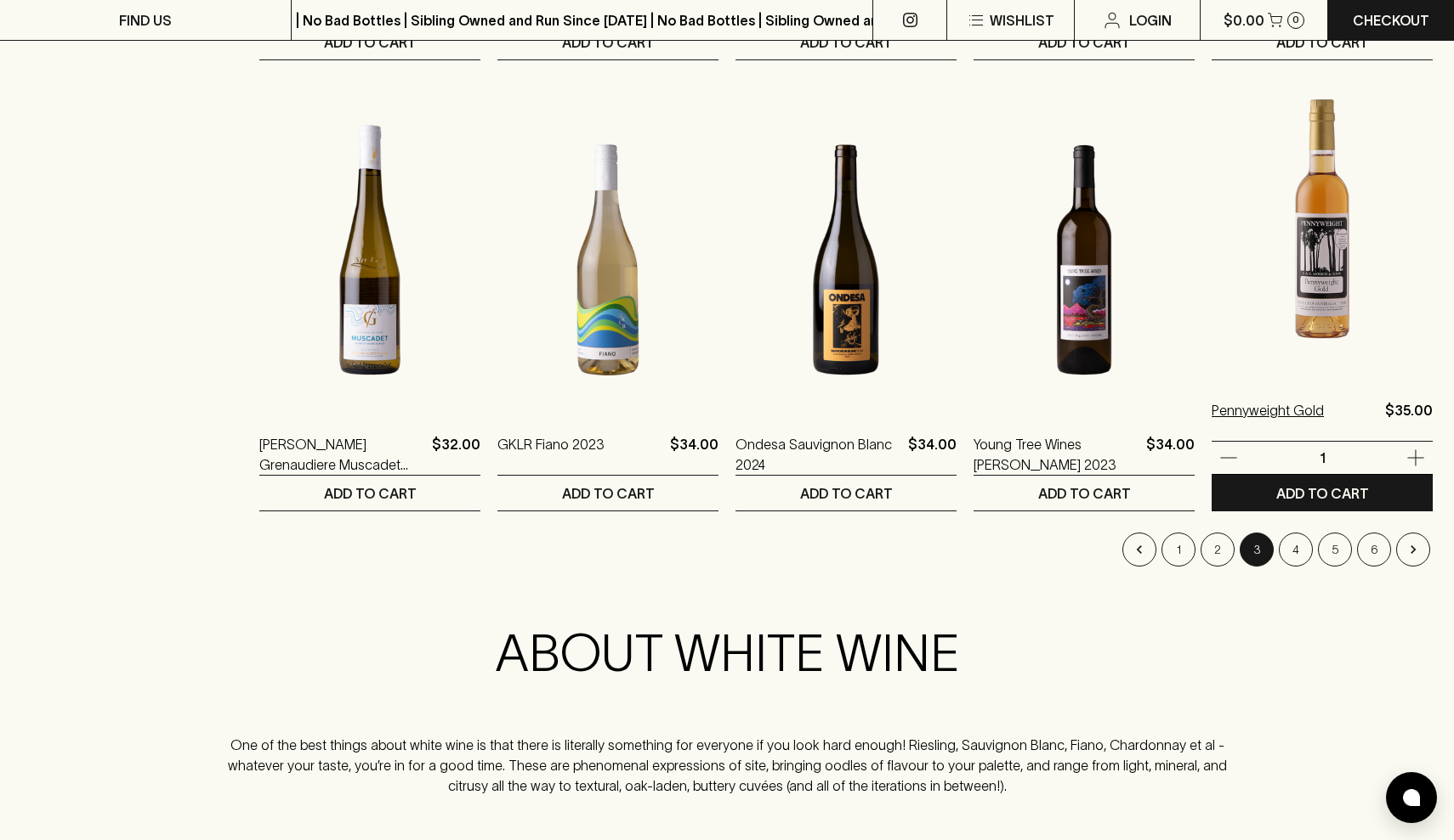
scroll to position [1598, 0]
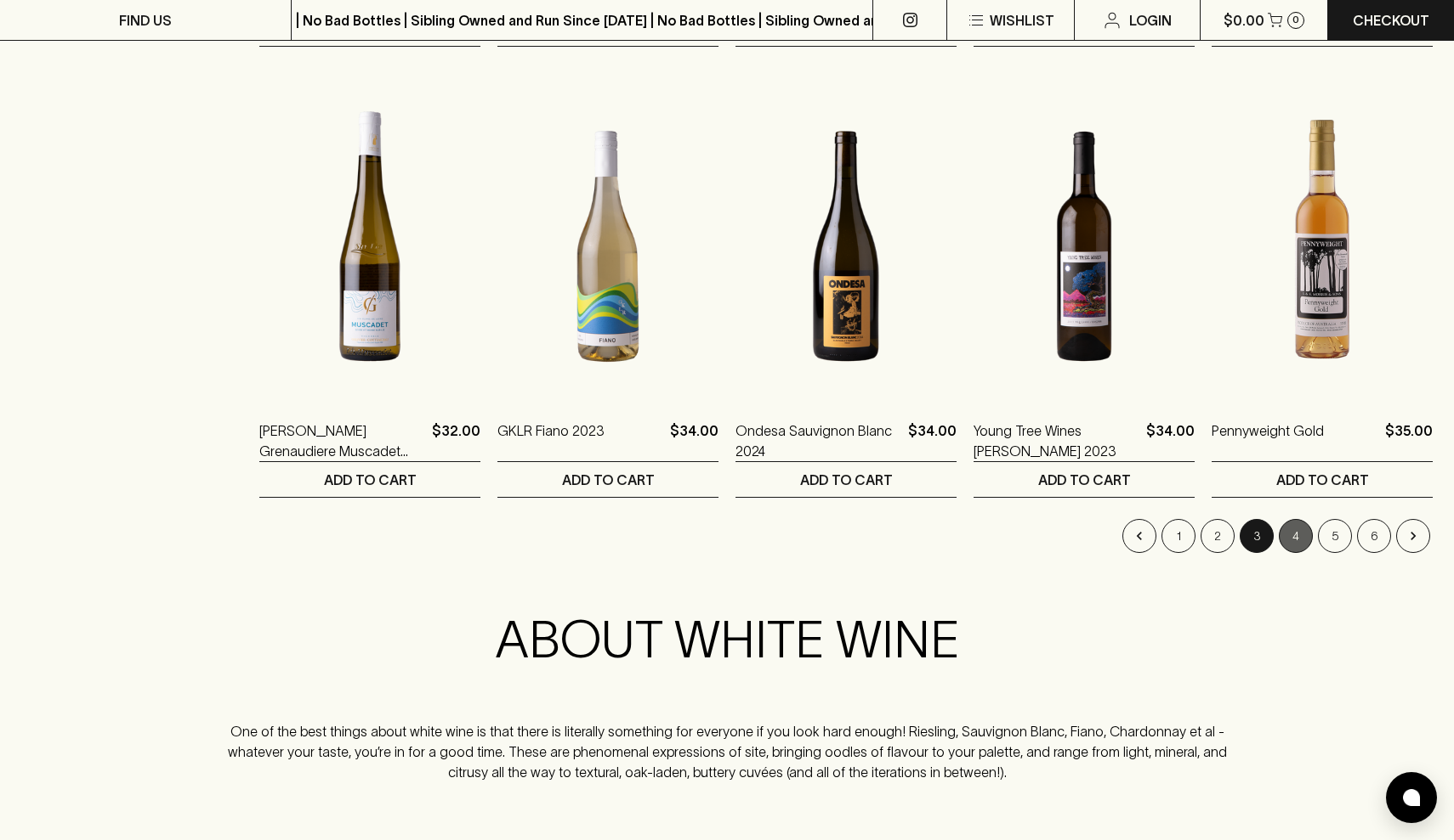
click at [1296, 535] on button "4" at bounding box center [1295, 536] width 34 height 34
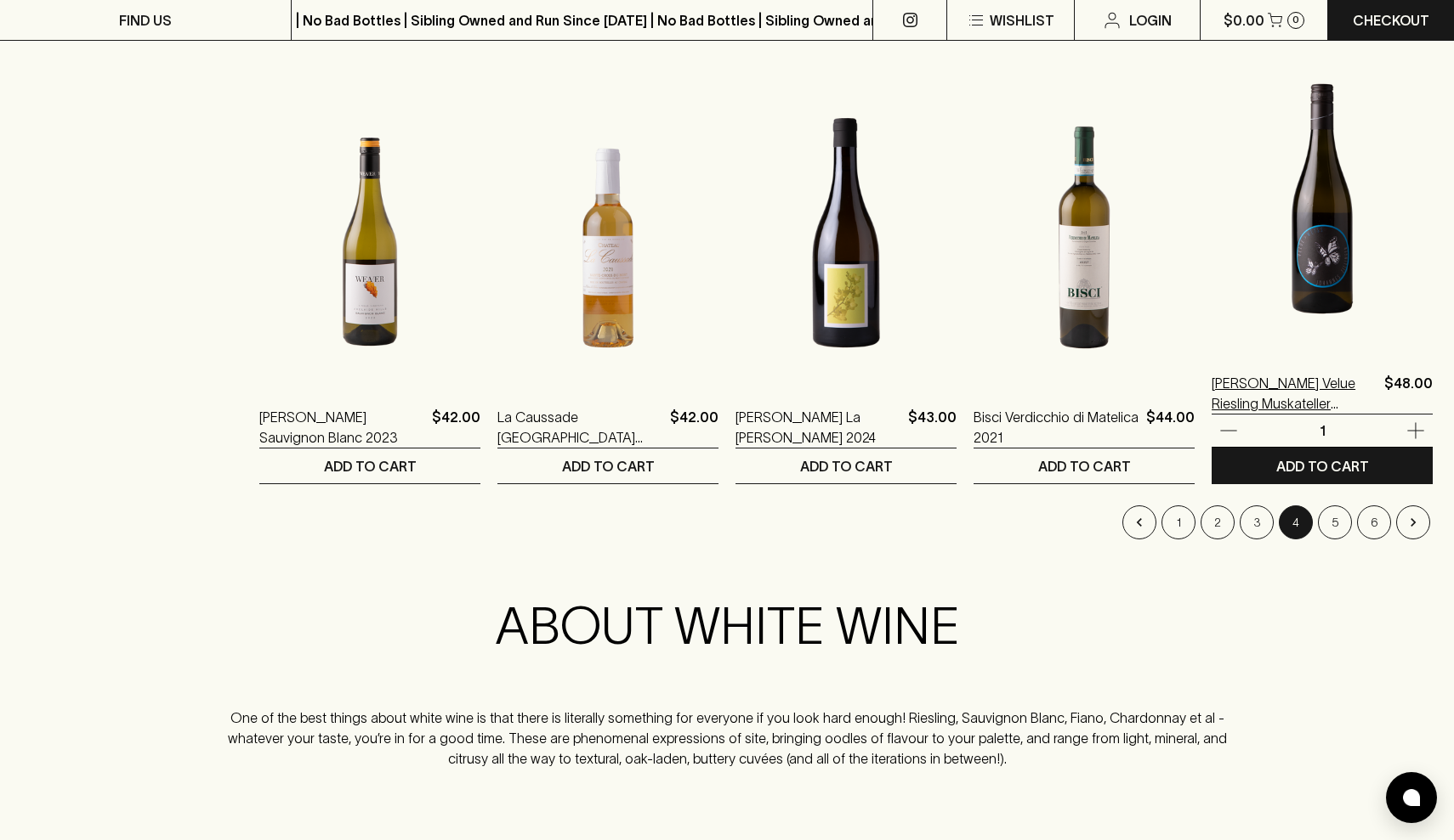
scroll to position [1633, 0]
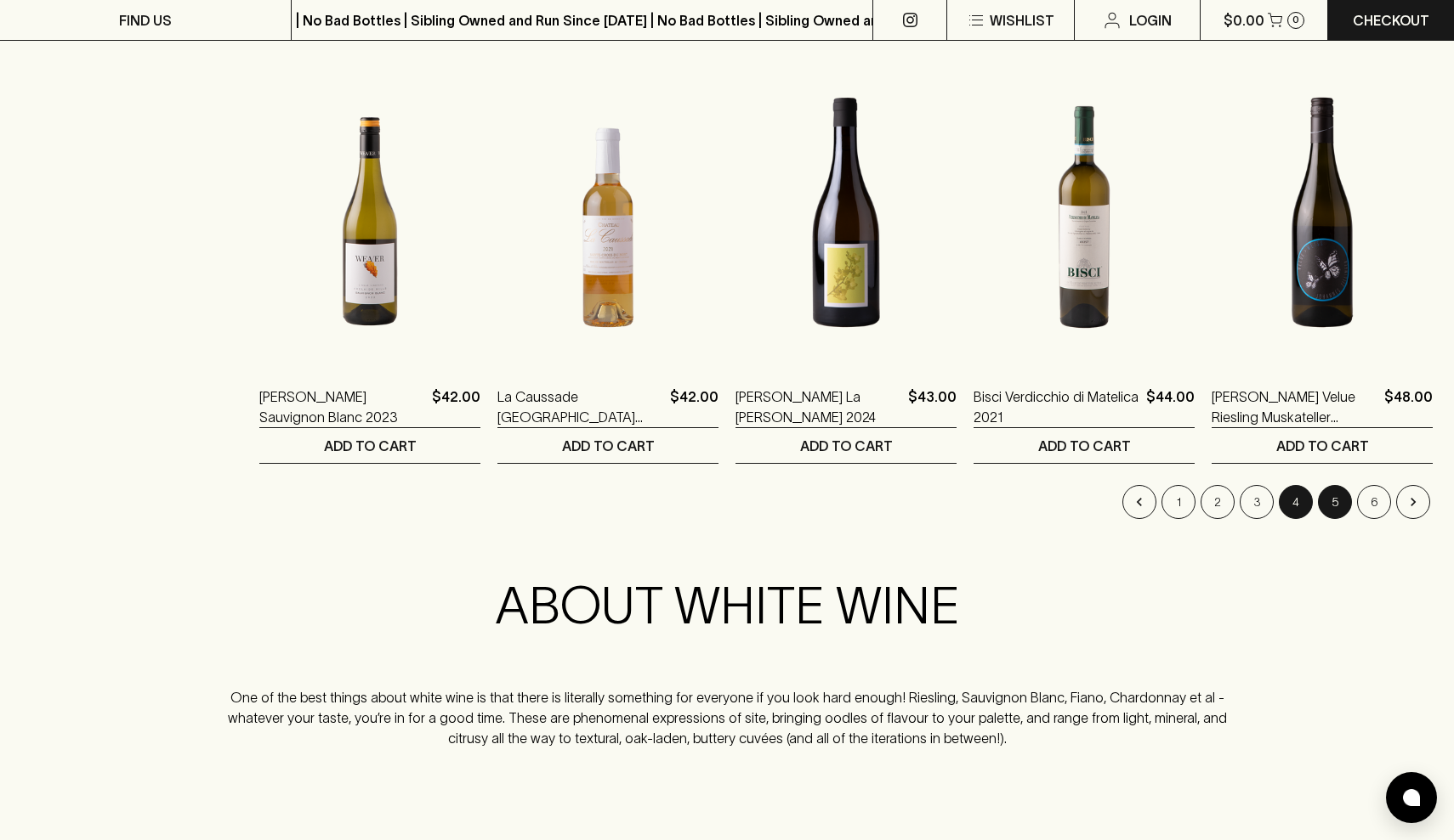
click at [1328, 502] on button "5" at bounding box center [1335, 502] width 34 height 34
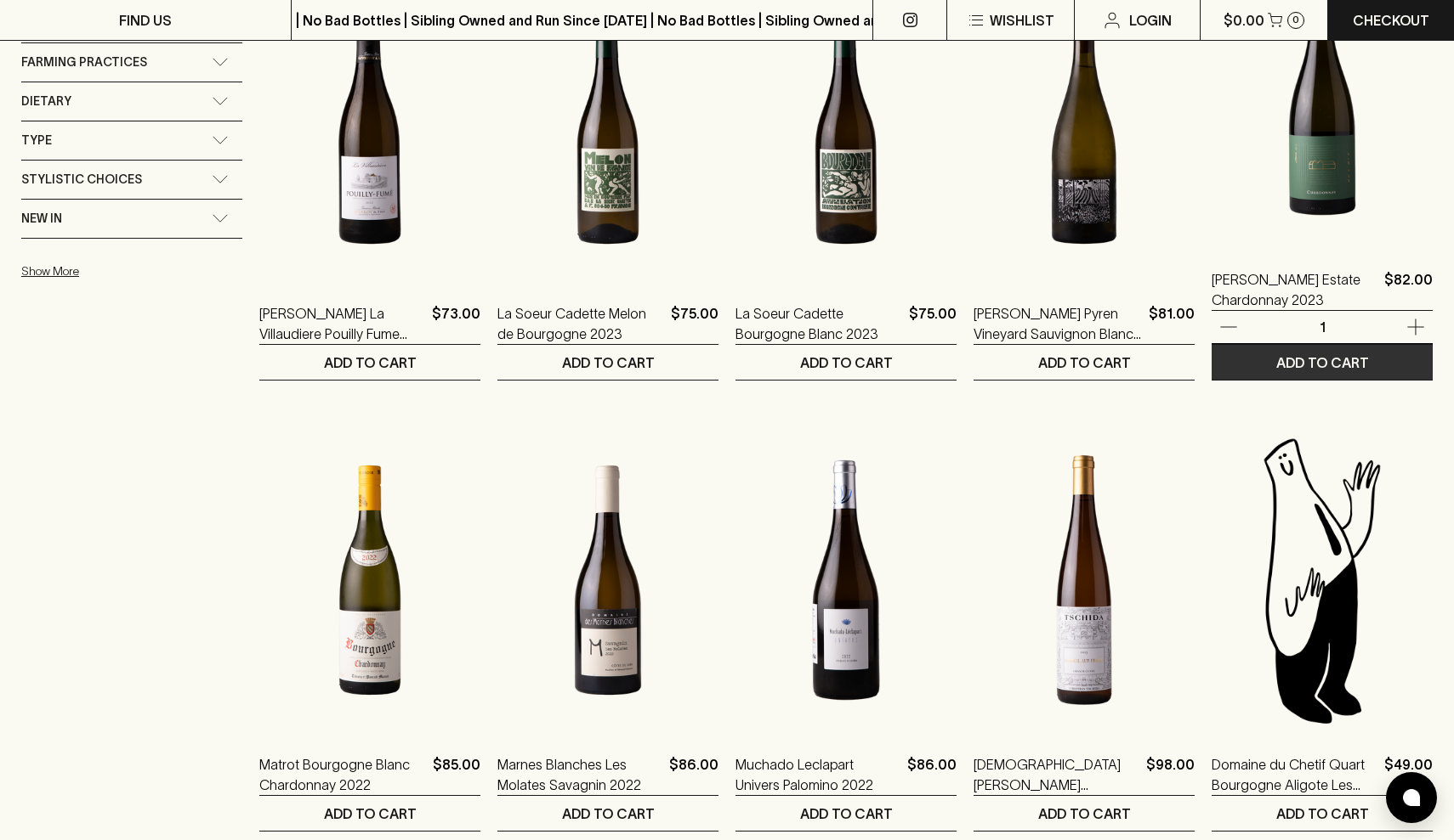
scroll to position [1715, 0]
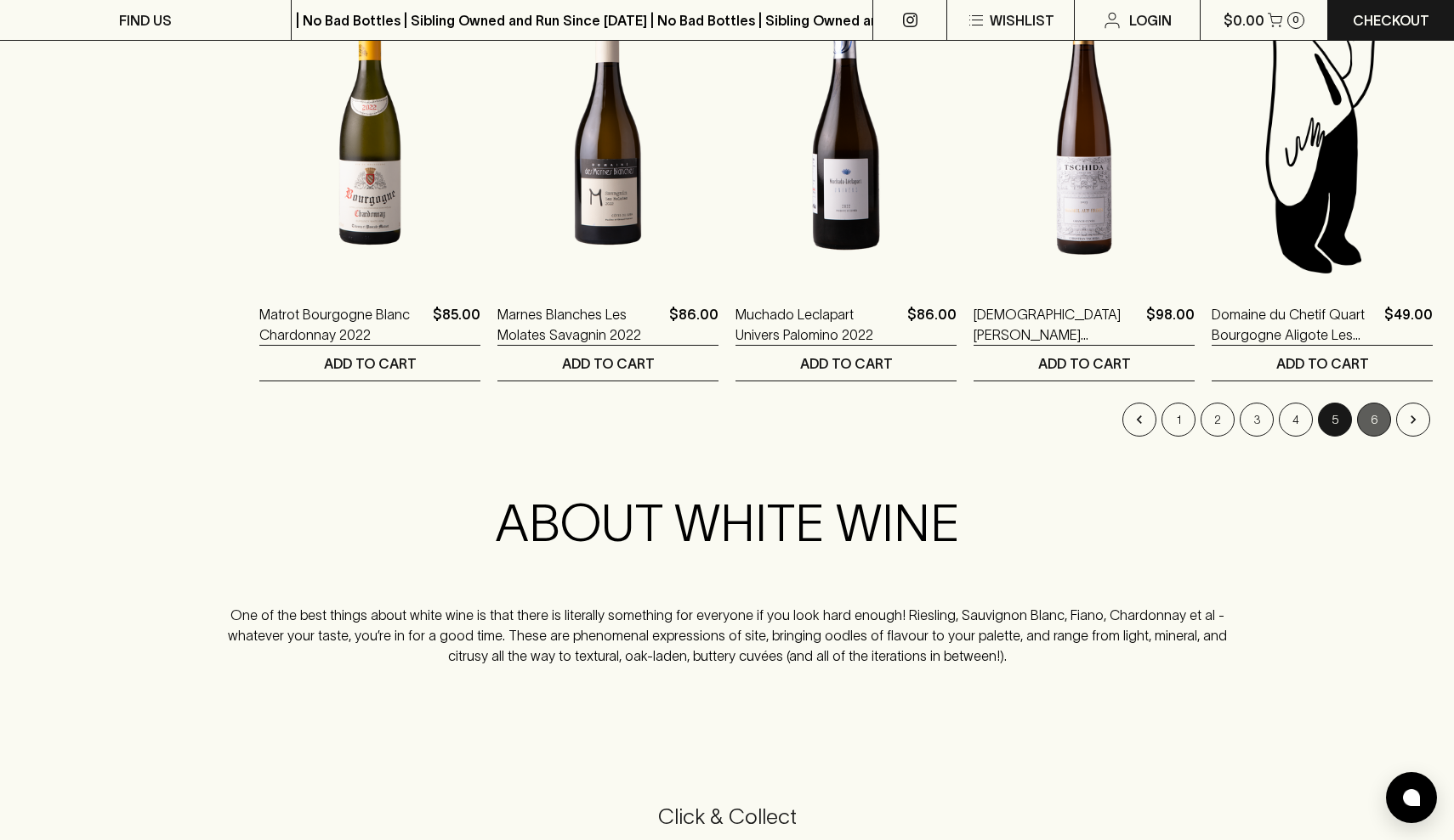
click at [1379, 428] on button "6" at bounding box center [1374, 420] width 34 height 34
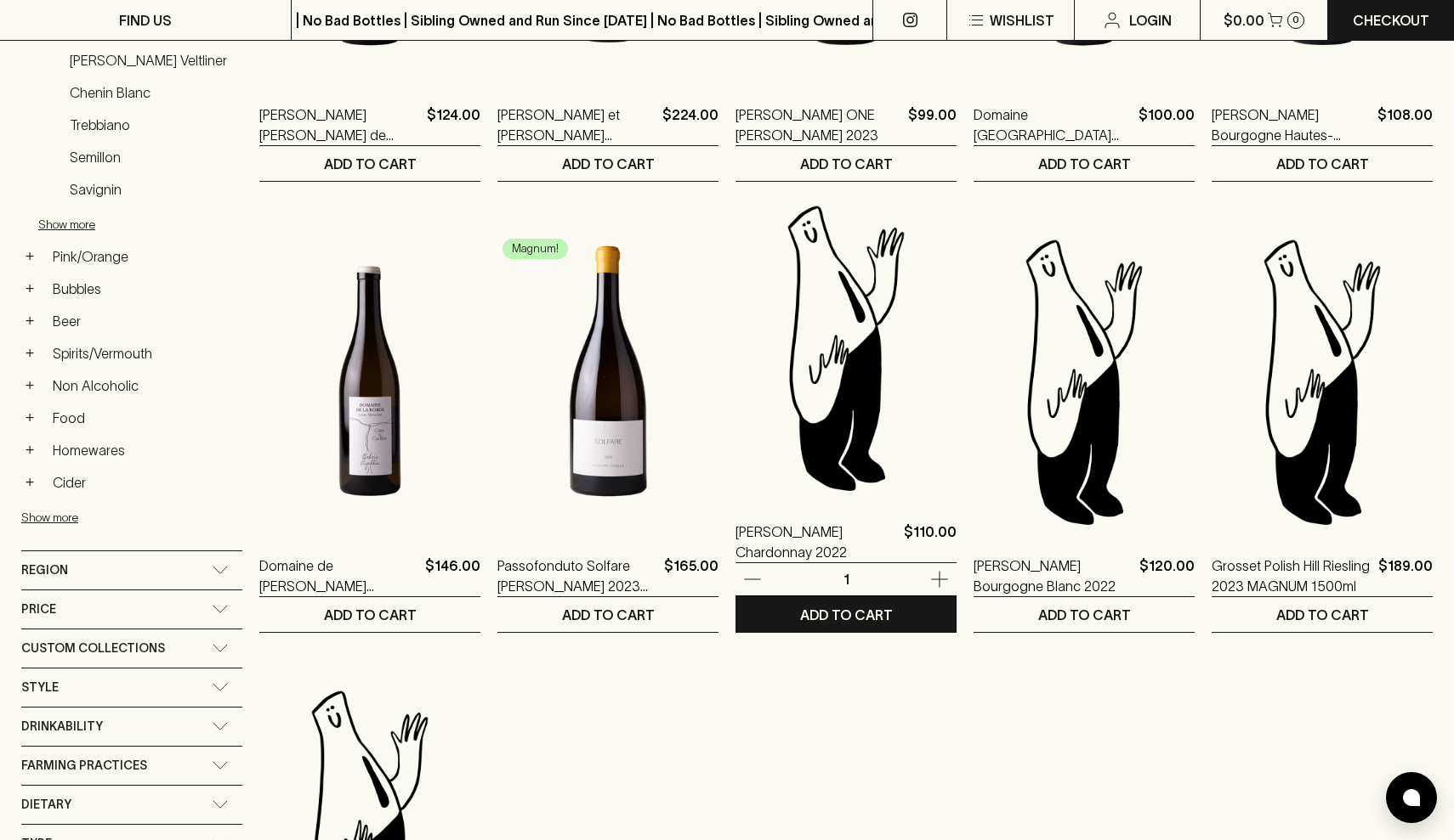
scroll to position [1127, 0]
